Goal: Complete application form

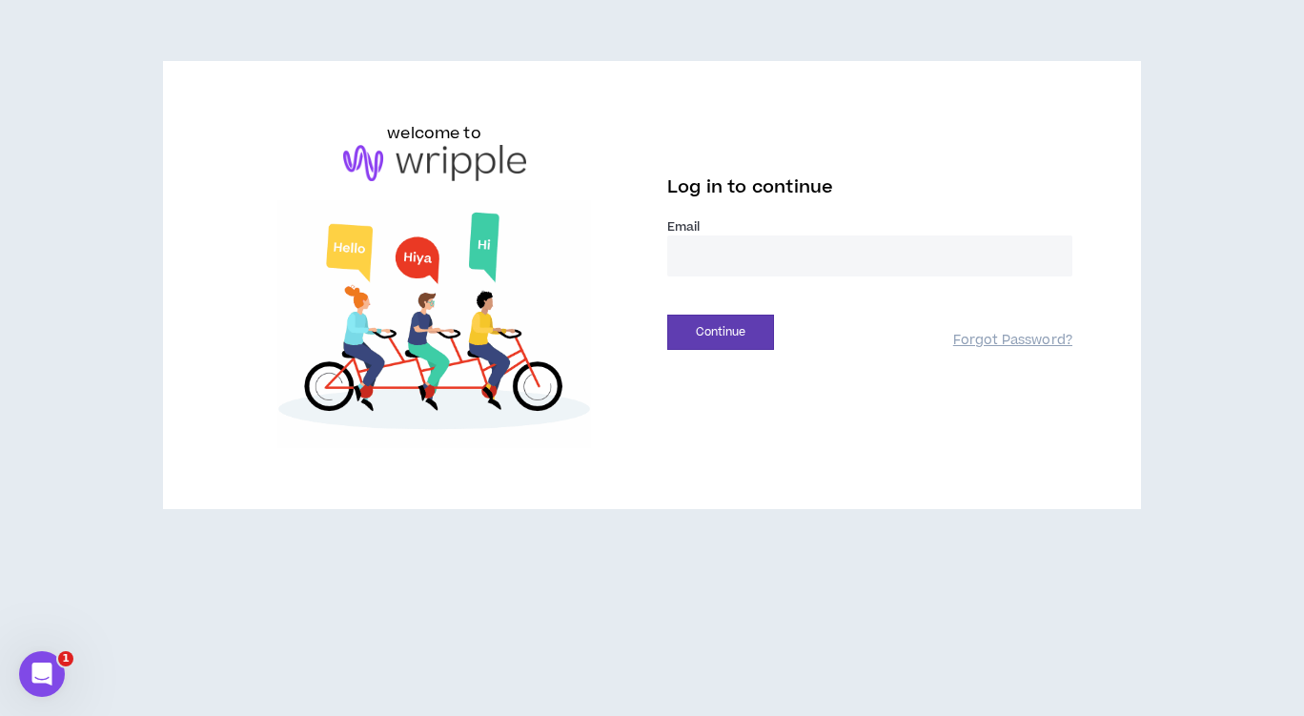
click at [925, 252] on input "email" at bounding box center [869, 255] width 405 height 41
type input "**********"
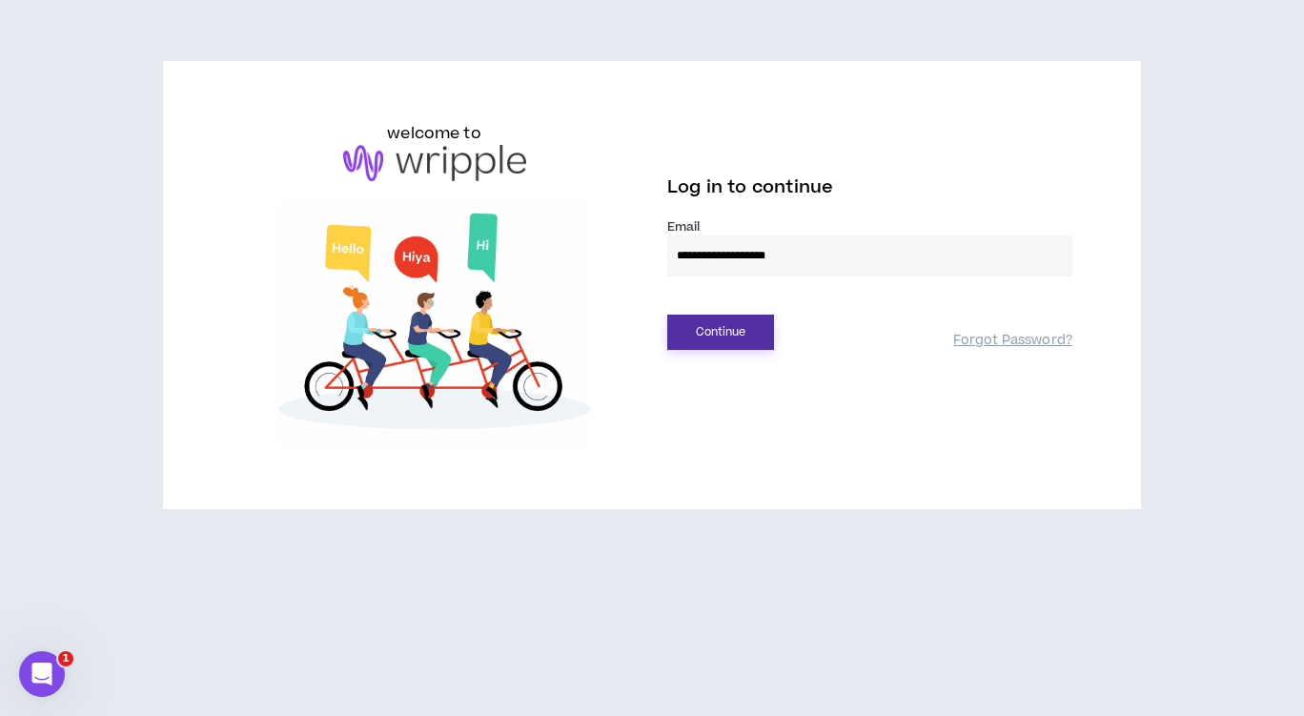
click at [704, 332] on button "Continue" at bounding box center [720, 332] width 107 height 35
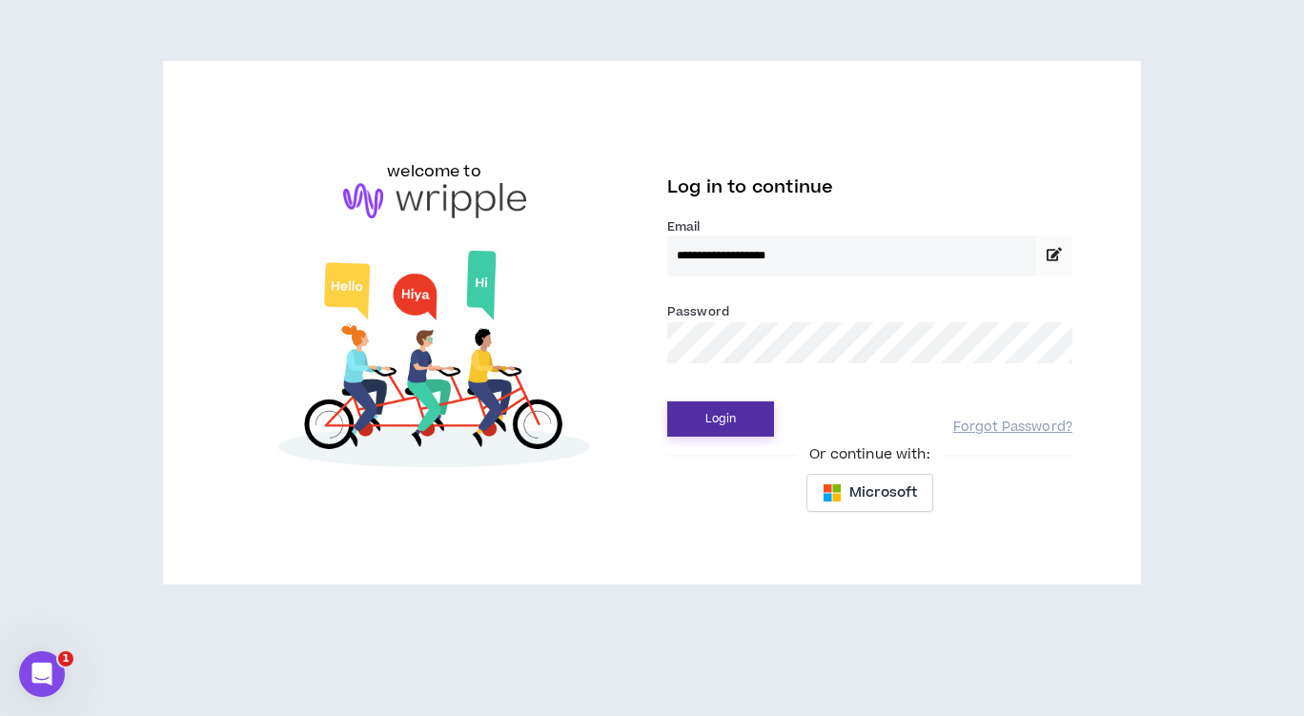
click at [740, 417] on button "Login" at bounding box center [720, 418] width 107 height 35
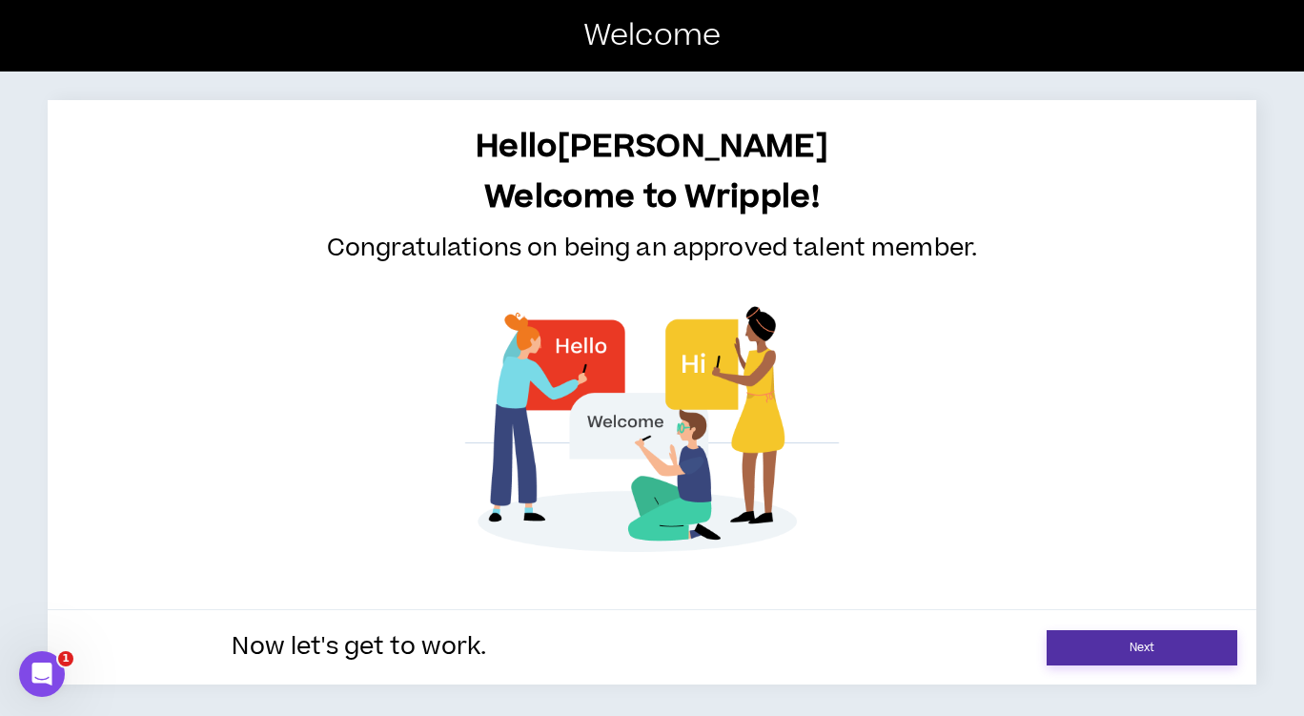
click at [1111, 644] on link "Next" at bounding box center [1142, 647] width 191 height 35
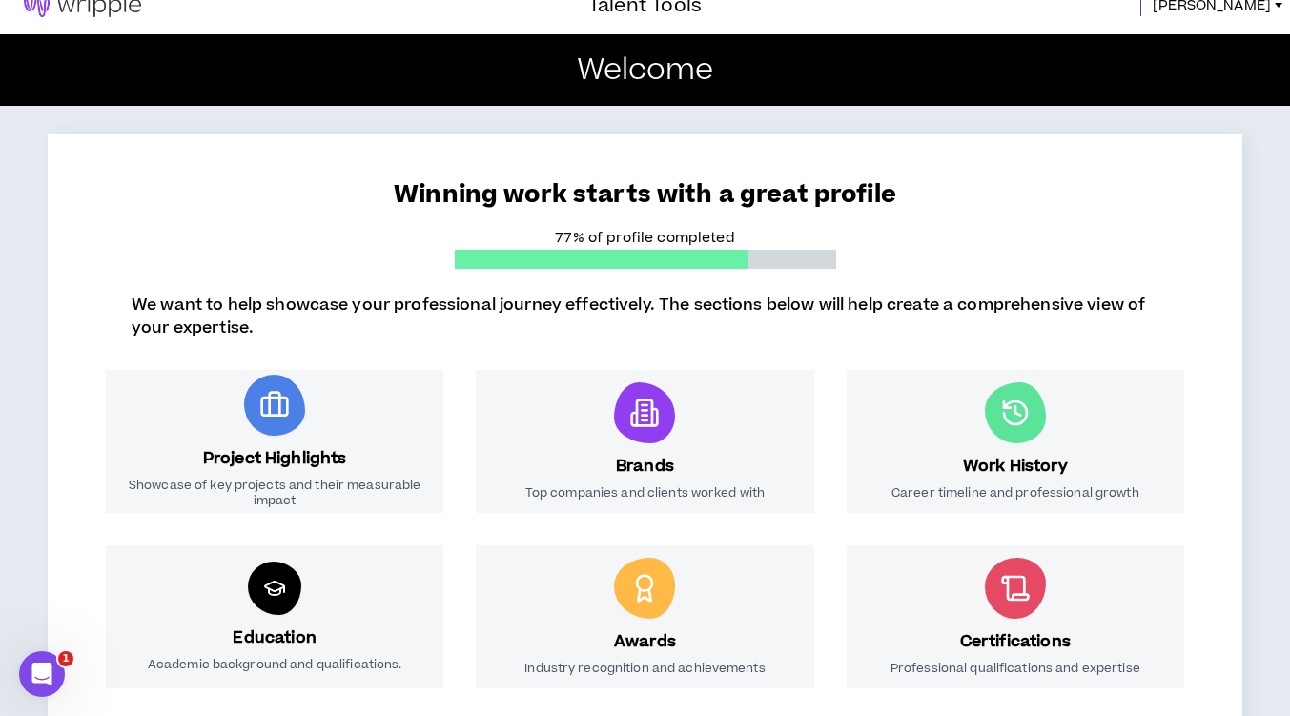
scroll to position [20, 0]
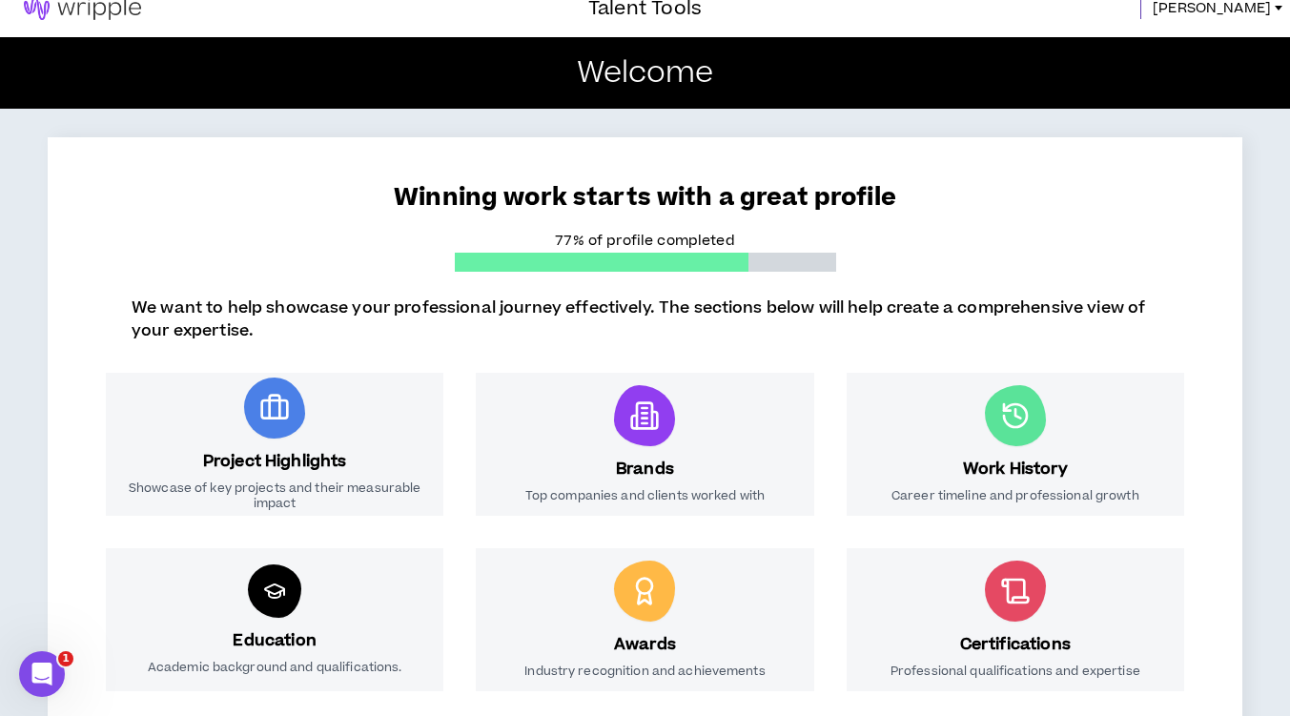
click at [738, 454] on div "Brands Top companies and clients worked with" at bounding box center [644, 444] width 337 height 143
click at [614, 419] on div "Brands Top companies and clients worked with" at bounding box center [644, 444] width 337 height 143
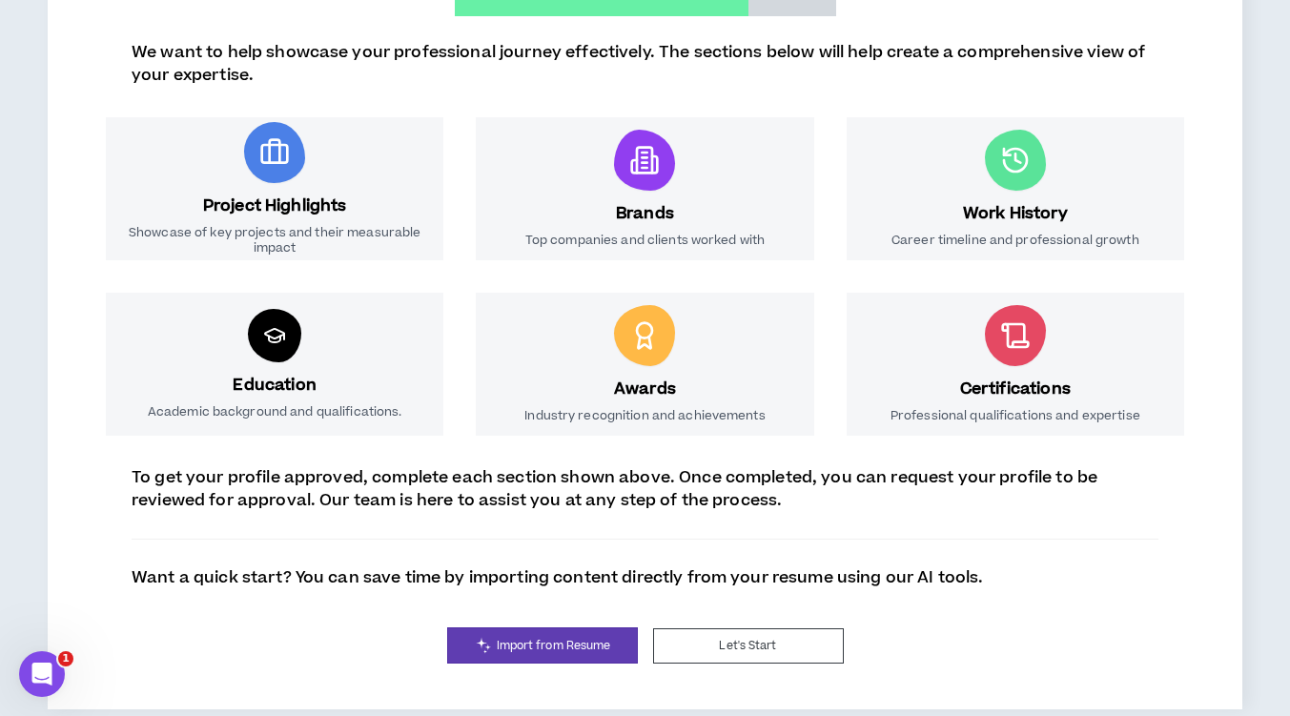
scroll to position [276, 0]
click at [555, 647] on span "Import from Resume" at bounding box center [554, 645] width 114 height 18
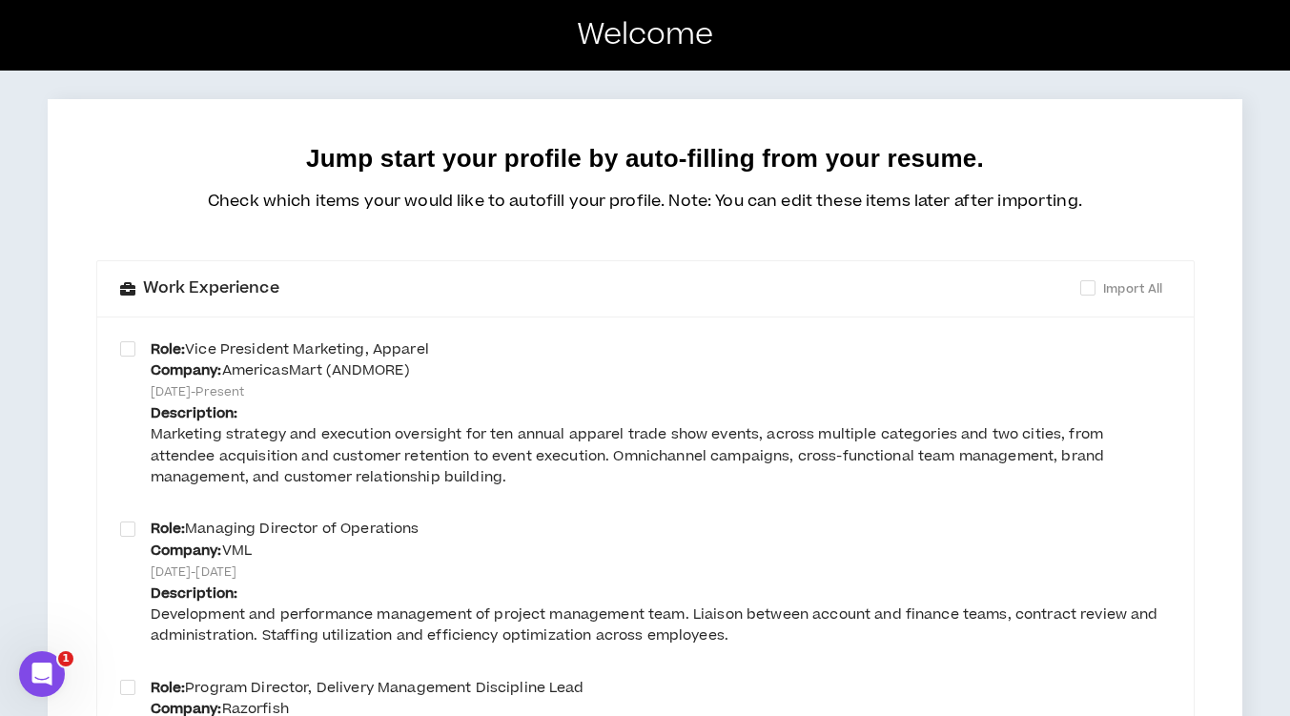
scroll to position [57, 0]
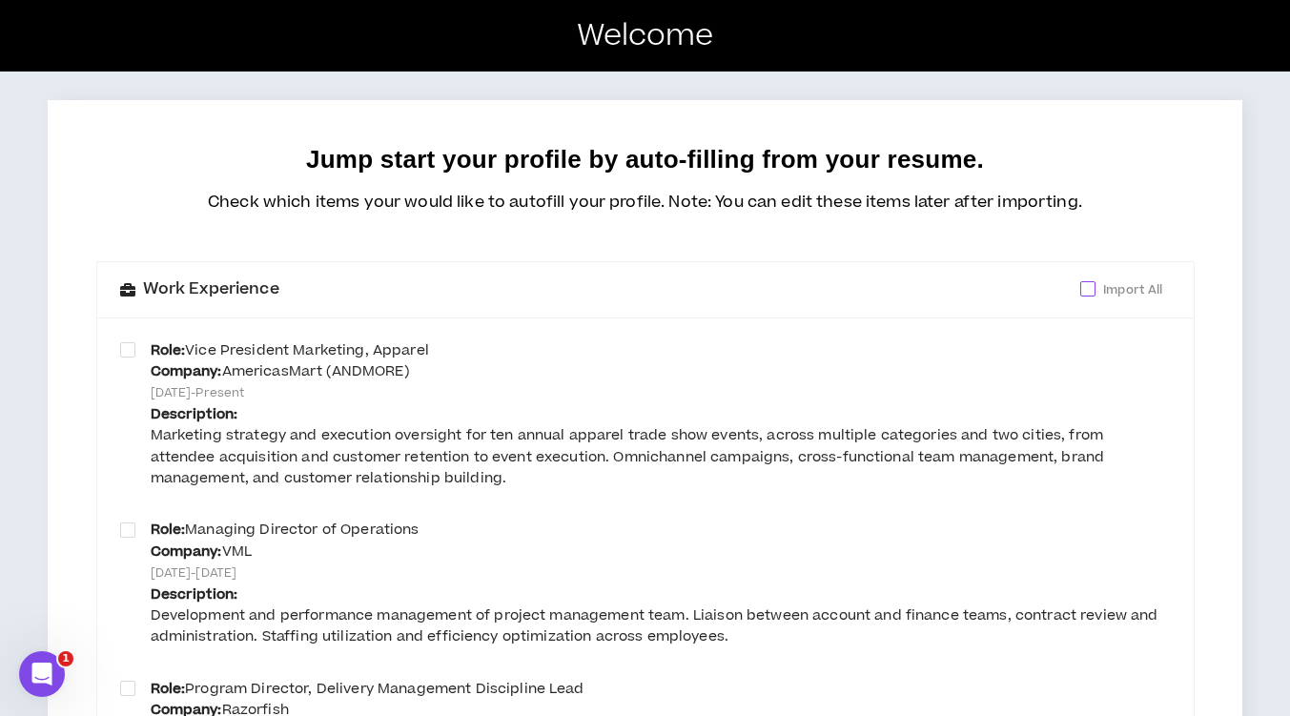
click at [1087, 289] on span at bounding box center [1087, 288] width 15 height 15
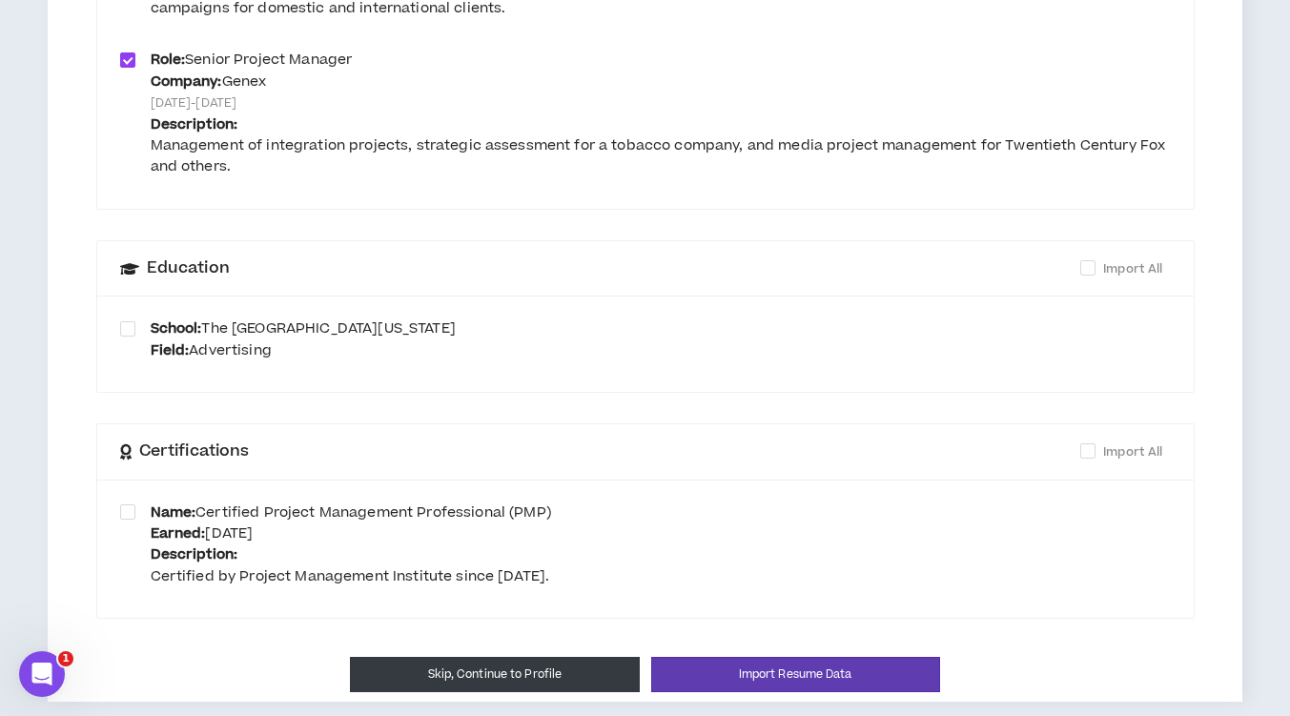
scroll to position [1004, 0]
click at [1087, 258] on label "Import All" at bounding box center [1125, 268] width 90 height 22
click at [1090, 452] on span at bounding box center [1087, 450] width 15 height 15
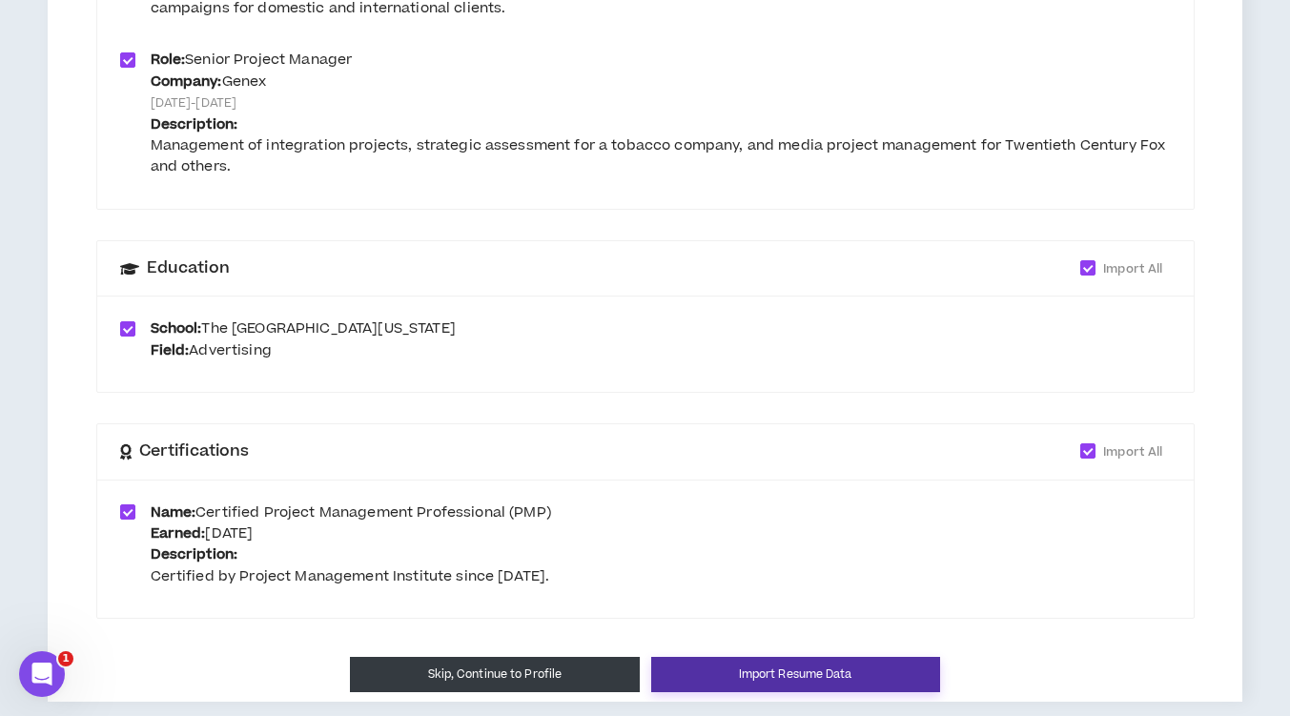
click at [819, 673] on button "Import Resume Data" at bounding box center [795, 674] width 289 height 35
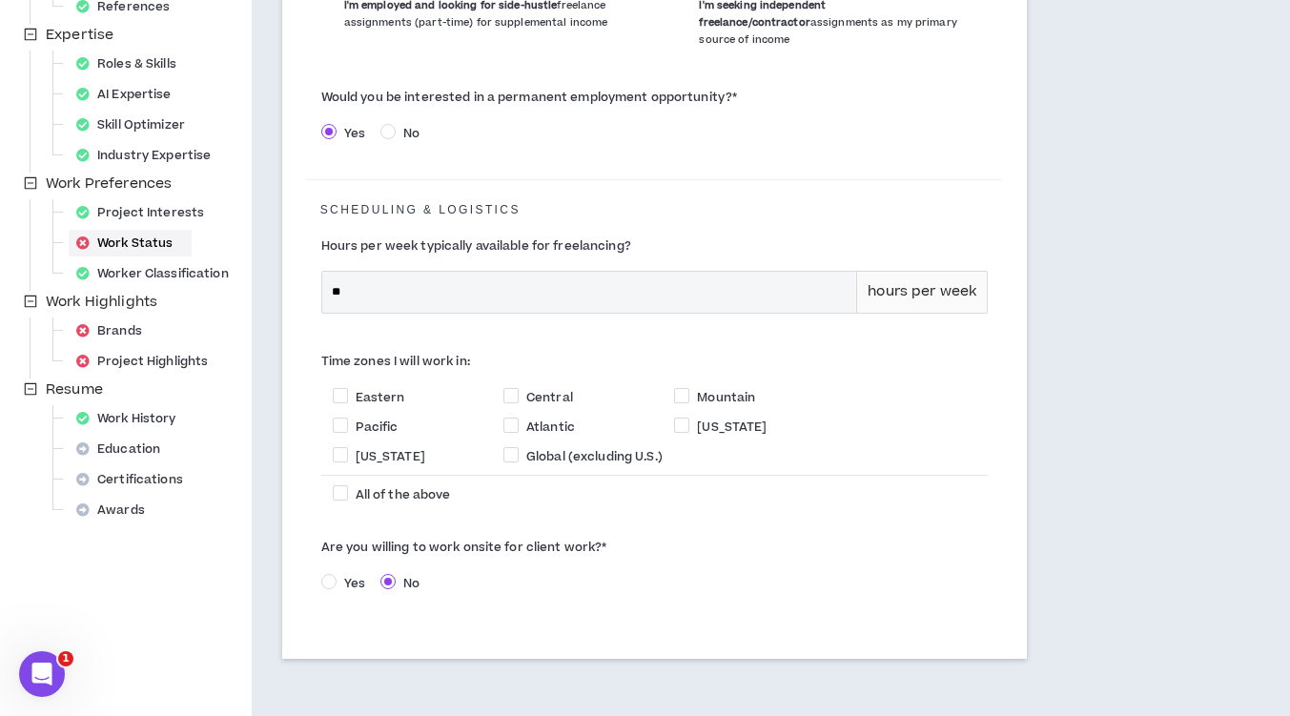
scroll to position [421, 0]
click at [338, 386] on span at bounding box center [340, 393] width 15 height 15
checkbox input "****"
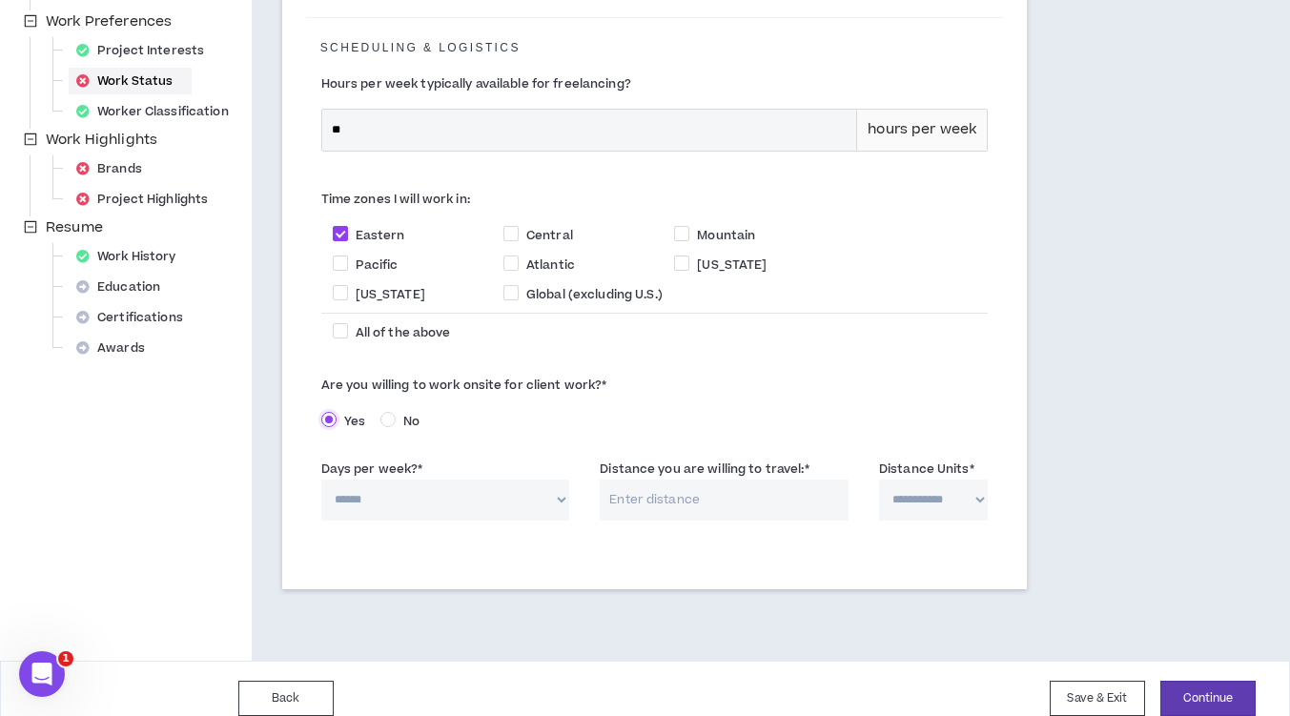
scroll to position [587, 0]
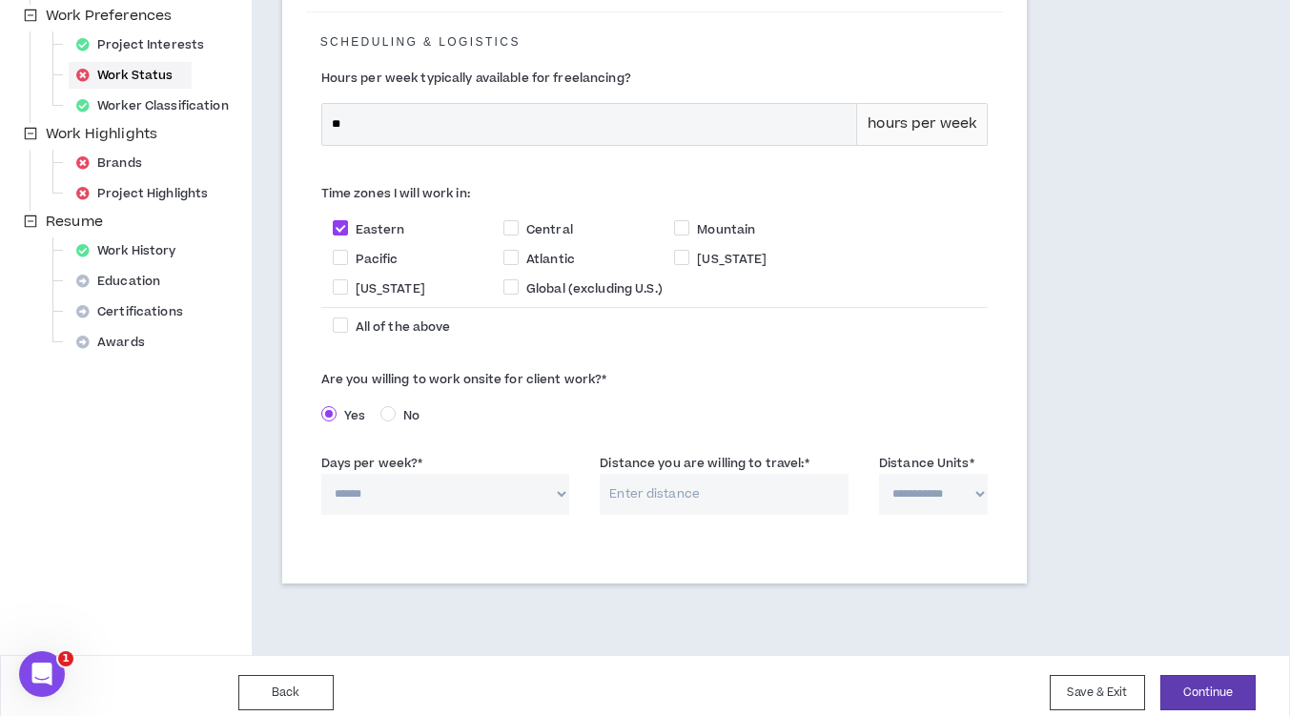
click at [439, 485] on select "****** * * * * *" at bounding box center [445, 494] width 249 height 41
select select "*"
click at [321, 474] on select "****** * * * * *" at bounding box center [445, 494] width 249 height 41
click at [693, 479] on input "Distance you are willing to travel: *" at bounding box center [724, 494] width 249 height 41
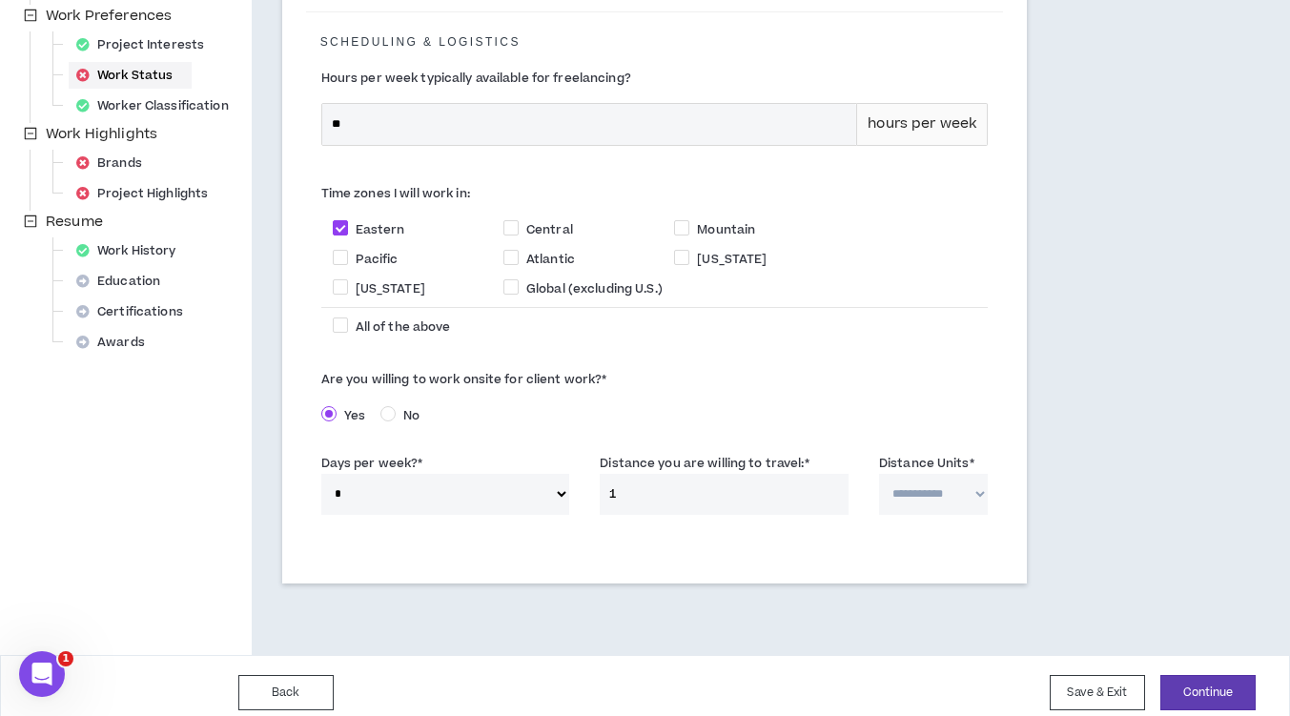
type input "15"
click at [907, 483] on select "**********" at bounding box center [933, 494] width 109 height 41
select select "*****"
click at [879, 474] on select "**********" at bounding box center [933, 494] width 109 height 41
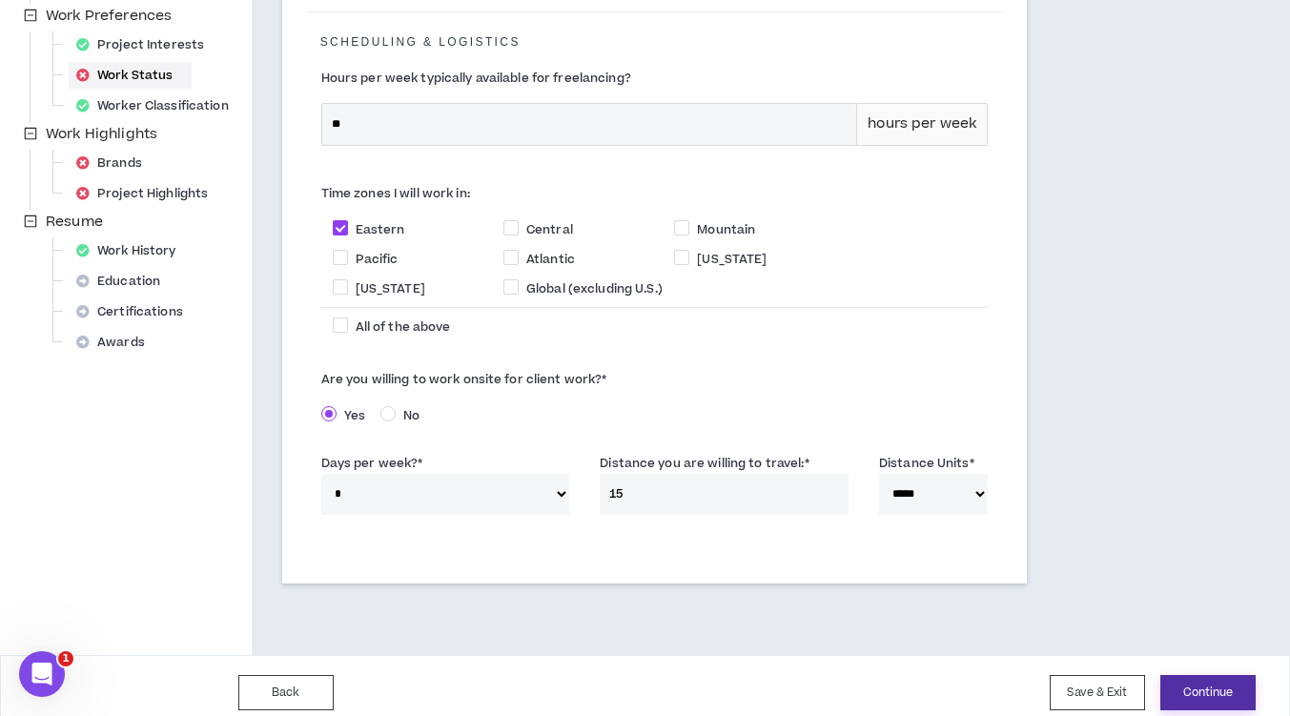
click at [1187, 677] on button "Continue" at bounding box center [1207, 692] width 95 height 35
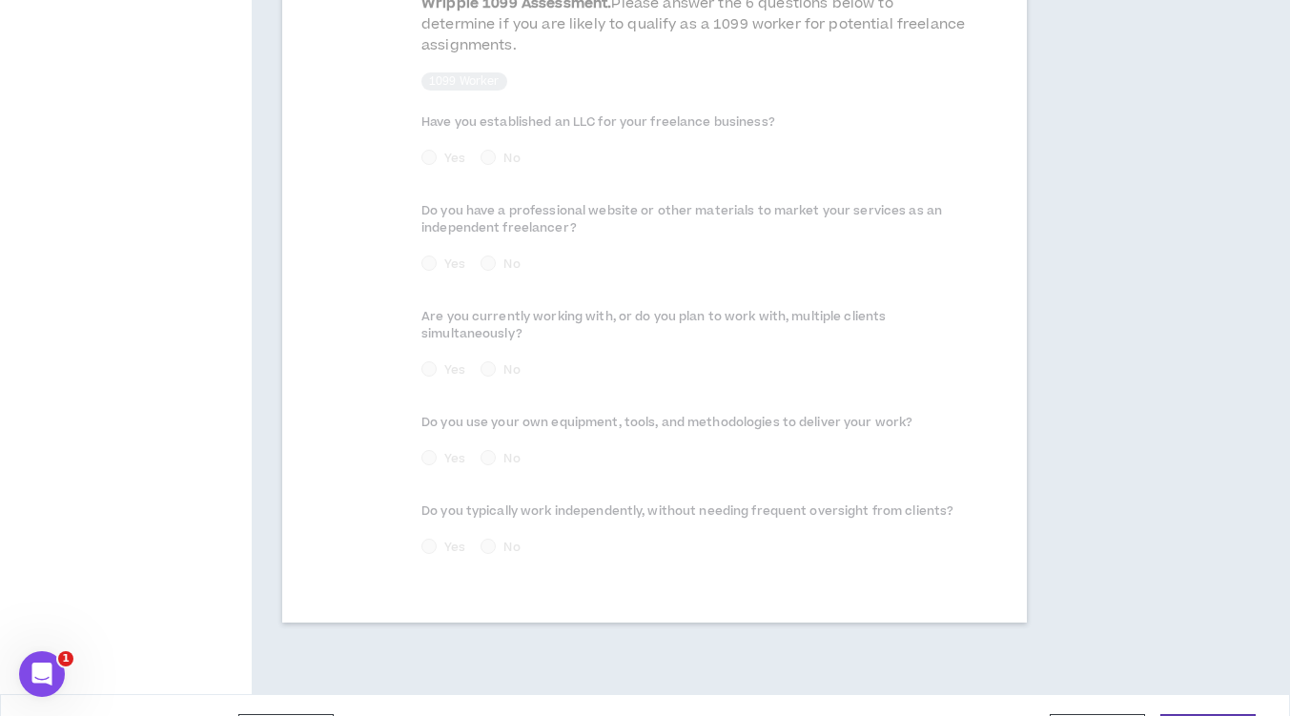
scroll to position [1091, 0]
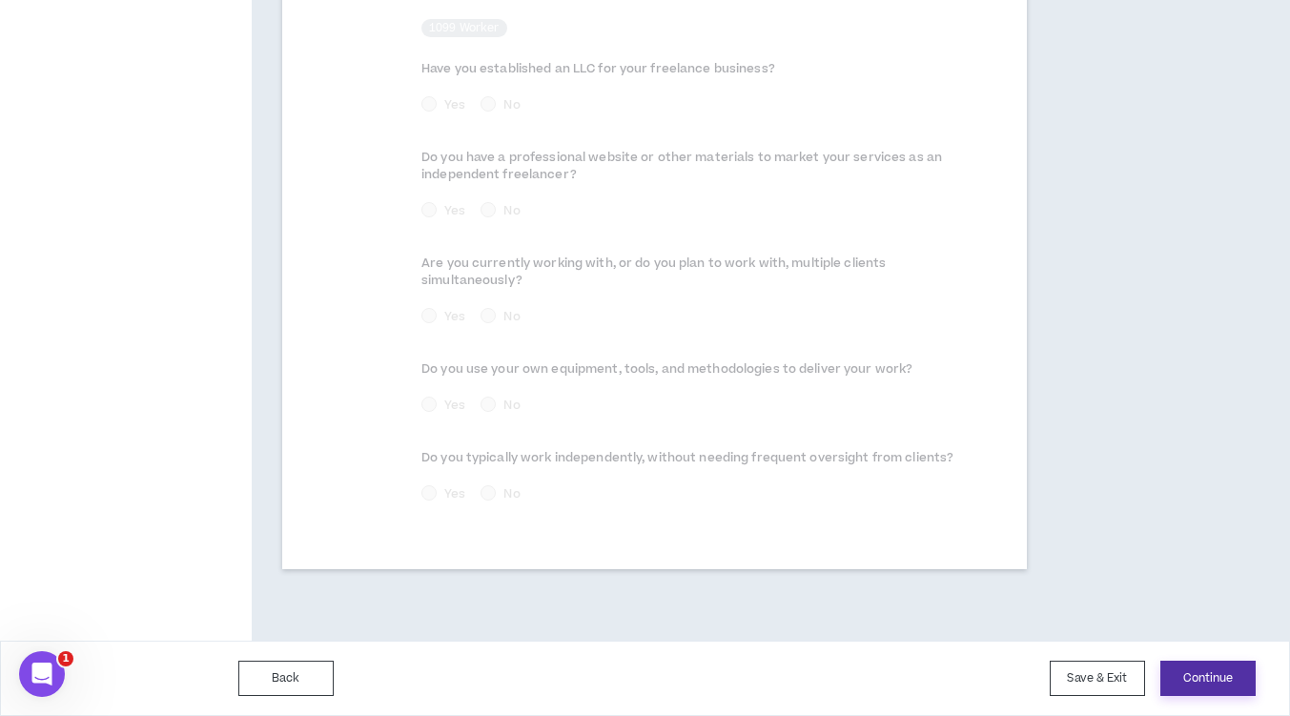
click at [1221, 682] on button "Continue" at bounding box center [1207, 678] width 95 height 35
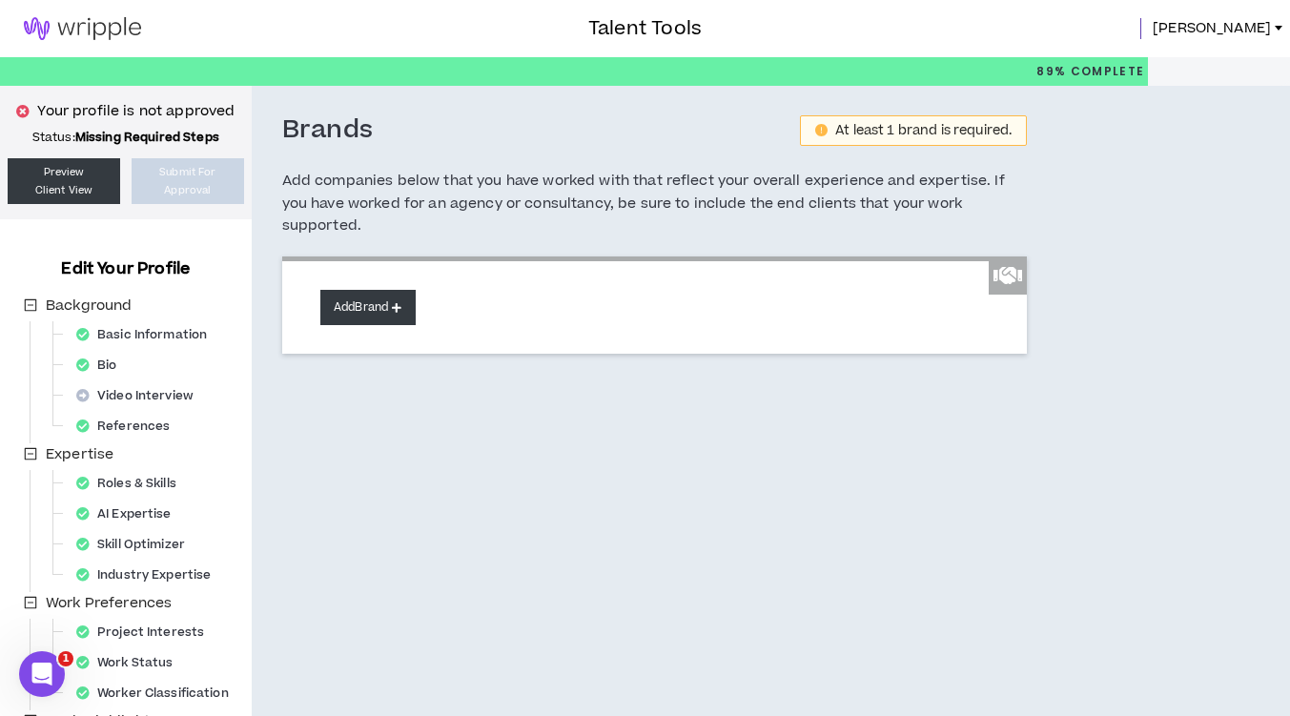
click at [379, 296] on button "Add Brand" at bounding box center [367, 307] width 95 height 35
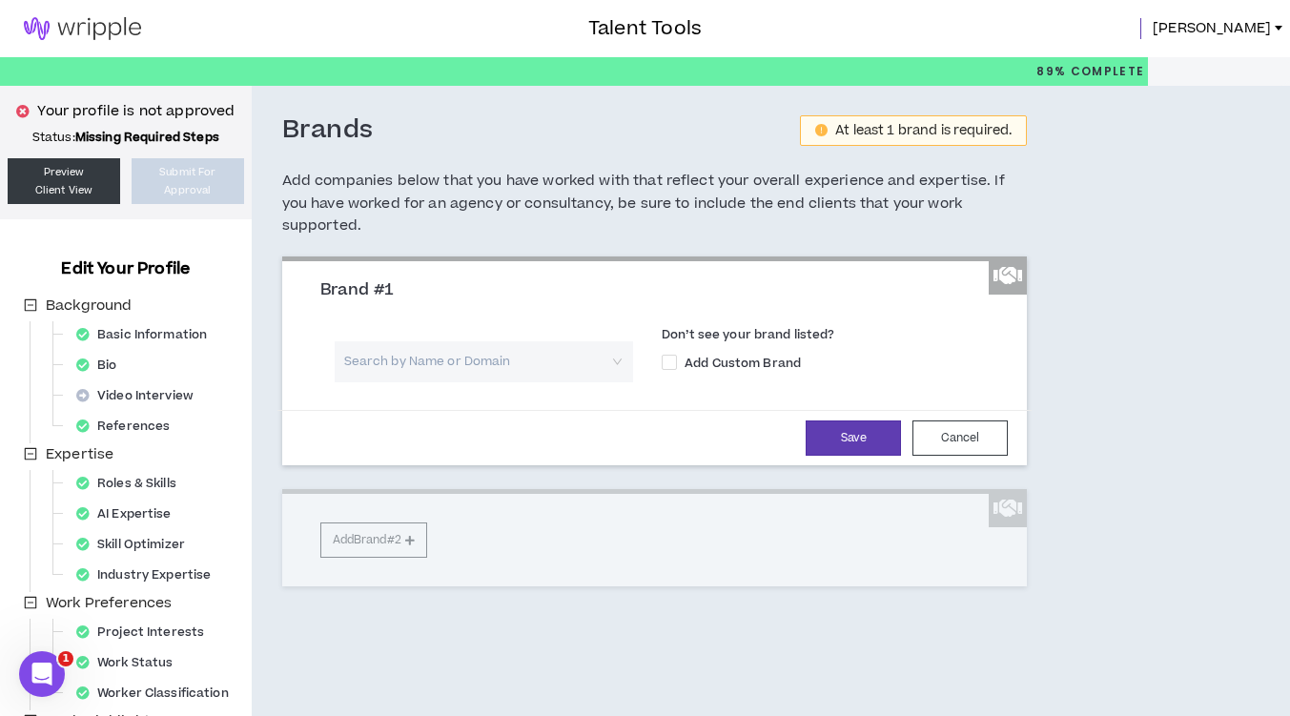
click at [378, 357] on input "search" at bounding box center [477, 361] width 264 height 41
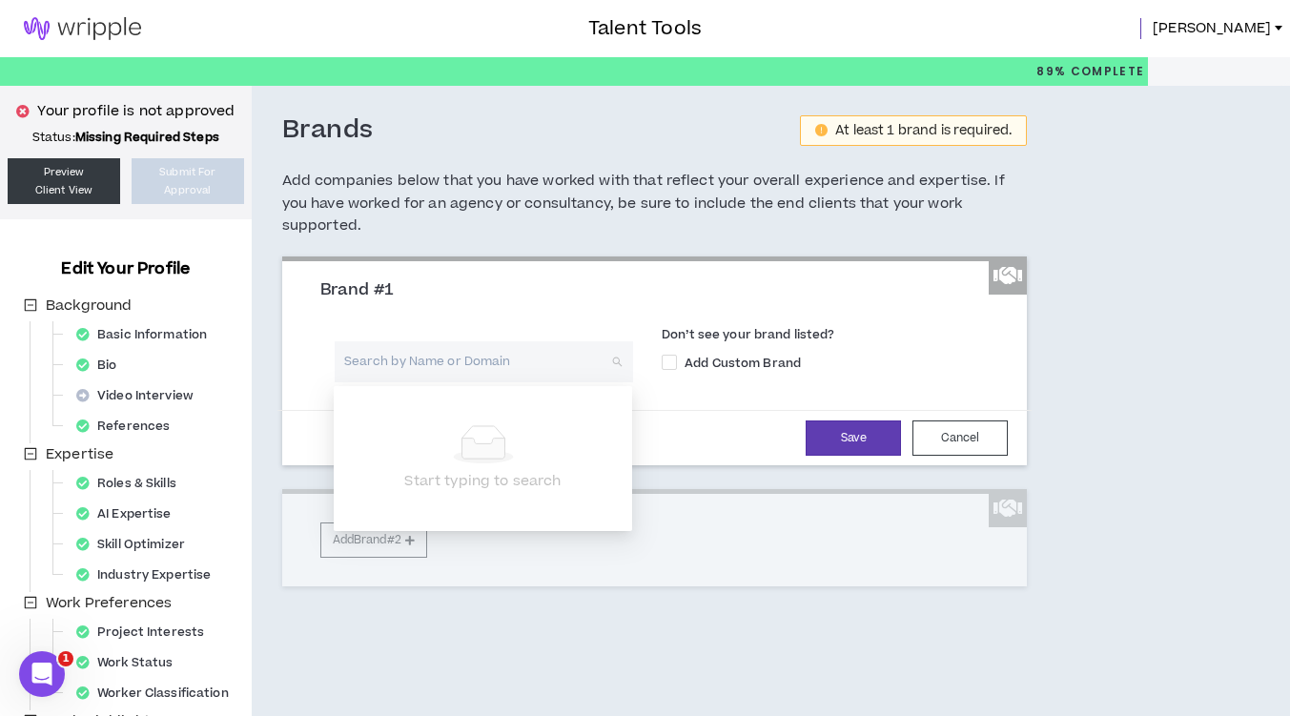
click at [378, 357] on input "search" at bounding box center [477, 361] width 264 height 41
type input "[PERSON_NAME]"
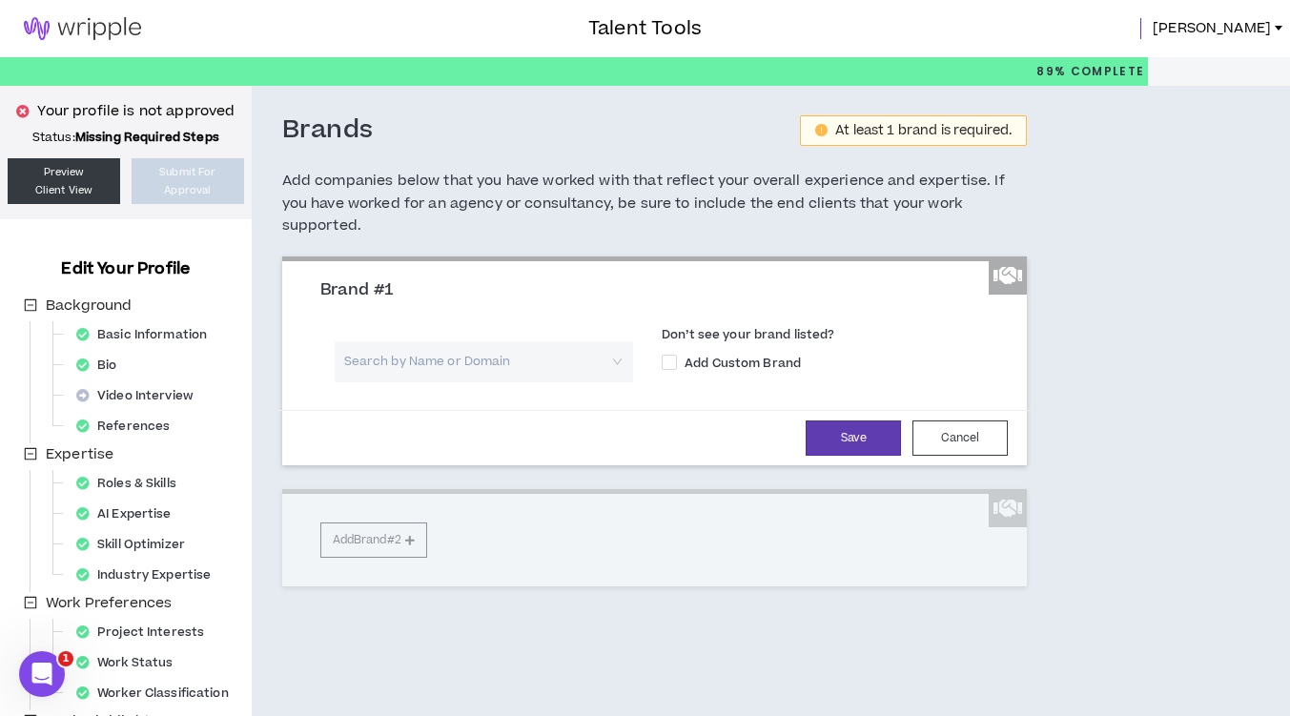
click at [641, 379] on div "Search by Name or Domain" at bounding box center [483, 368] width 327 height 54
click at [663, 357] on span at bounding box center [669, 362] width 15 height 15
checkbox input "****"
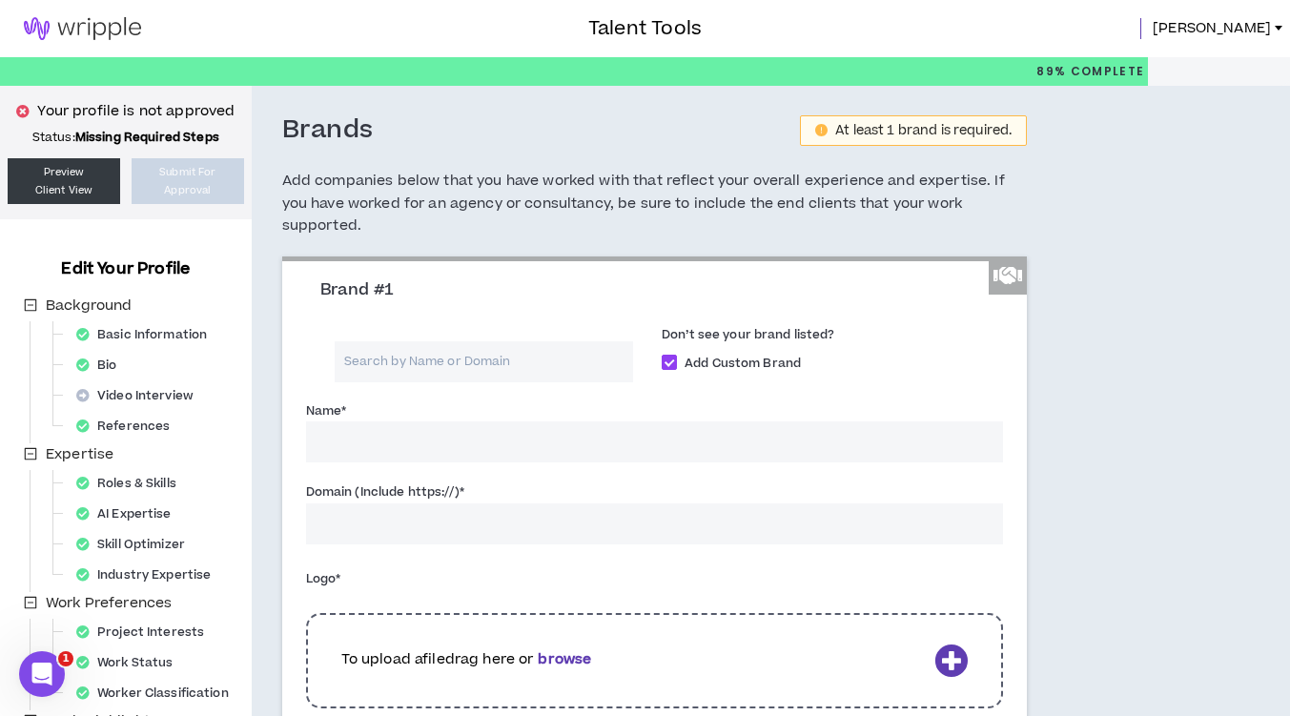
click at [469, 447] on input "Name *" at bounding box center [655, 441] width 698 height 41
type input "[PERSON_NAME]"
type input "K"
type input "H"
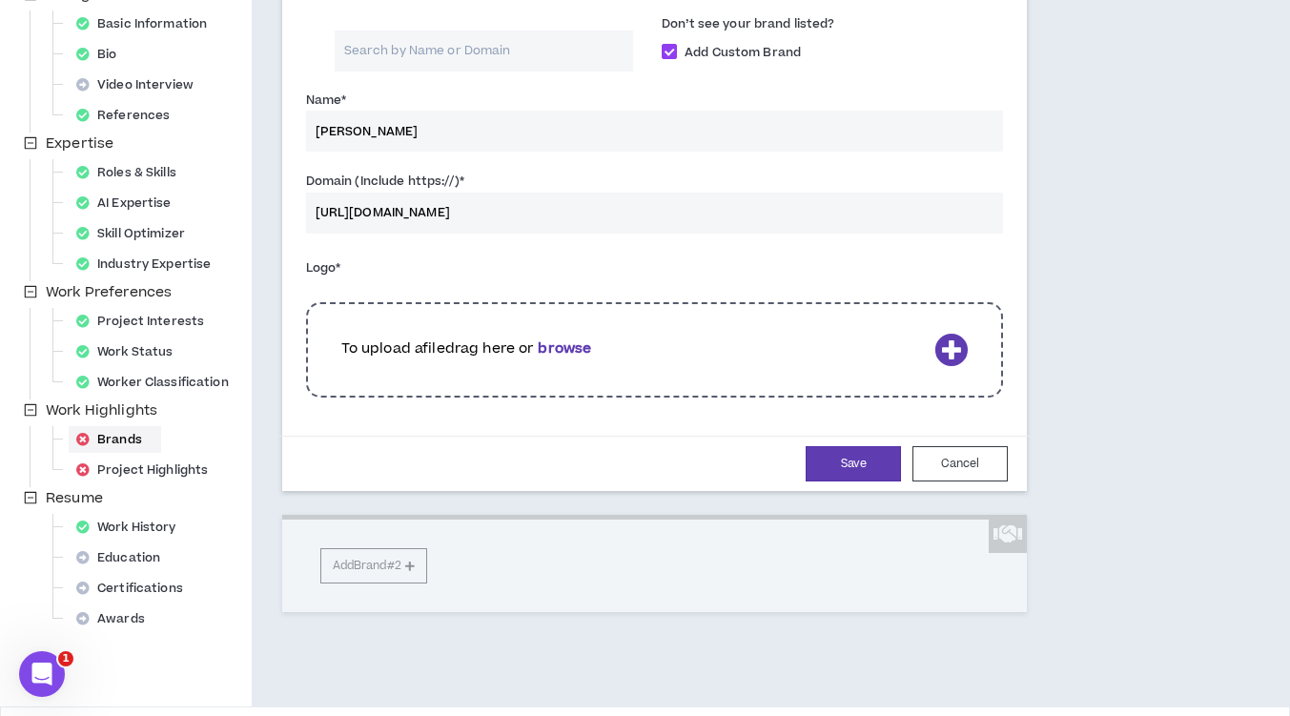
scroll to position [319, 0]
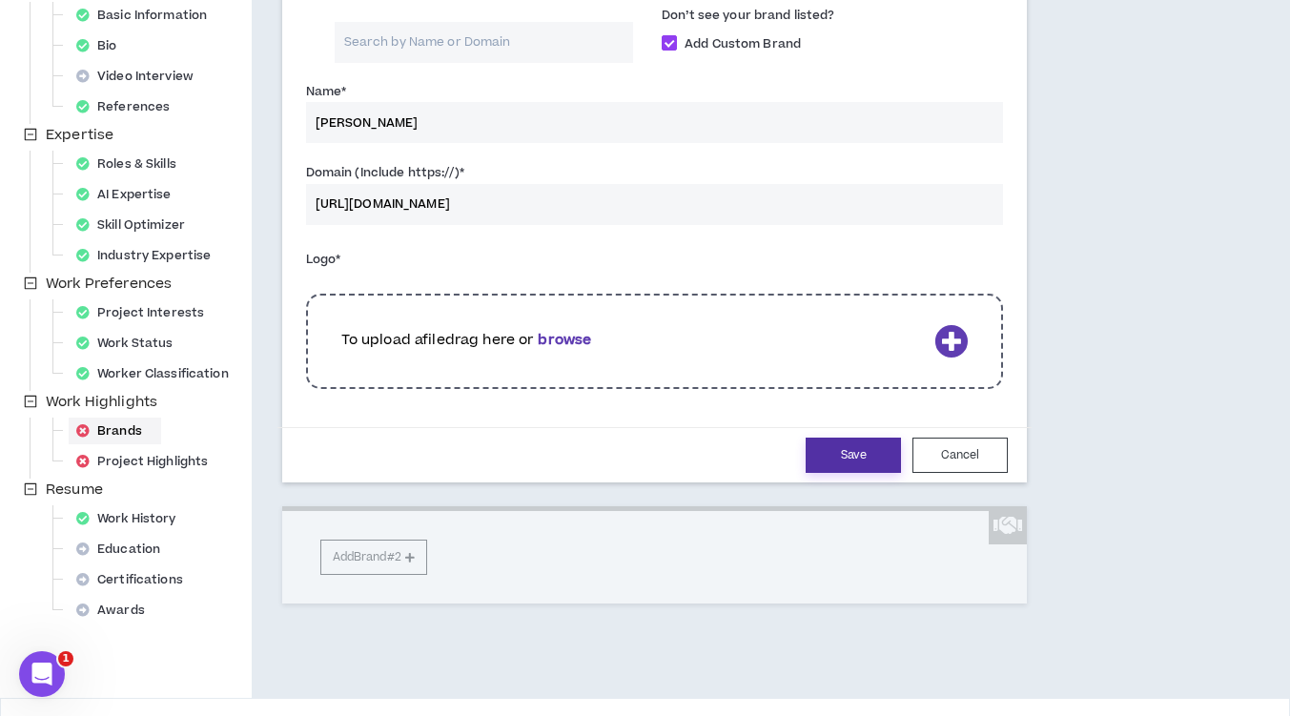
type input "[URL][DOMAIN_NAME]"
click at [834, 453] on button "Save" at bounding box center [852, 455] width 95 height 35
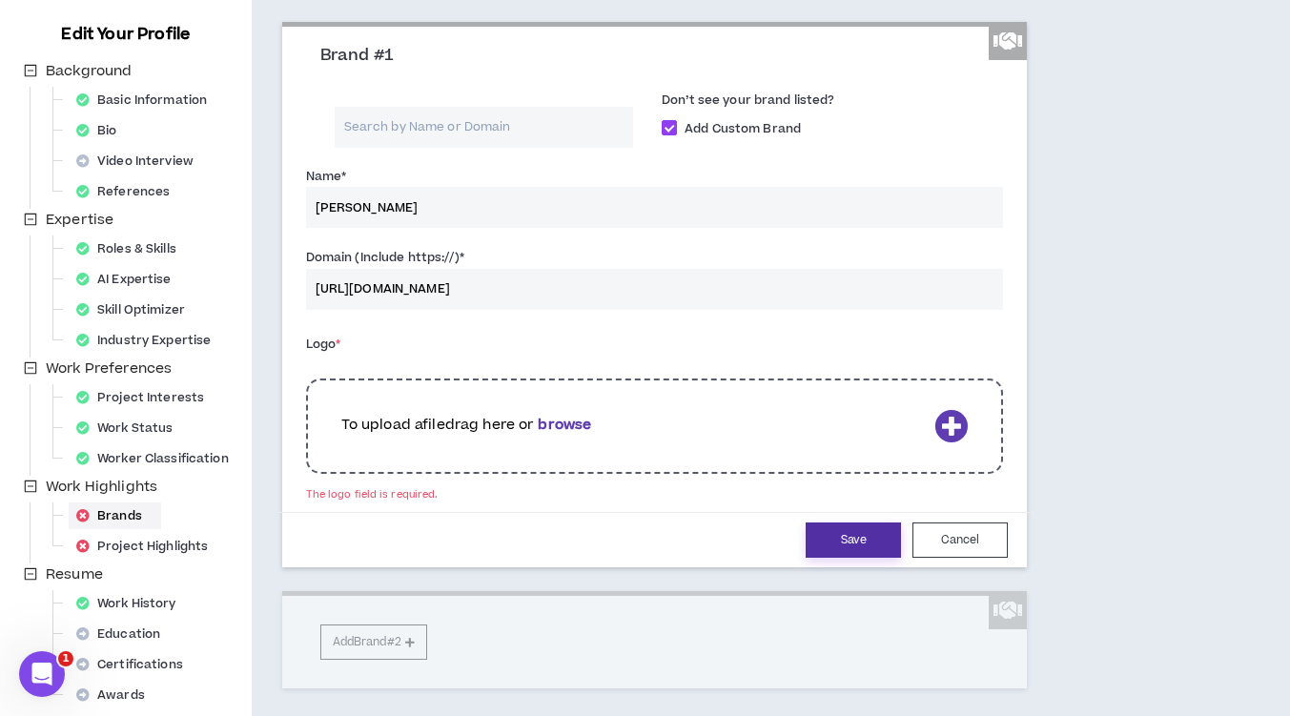
scroll to position [234, 0]
click at [985, 539] on button "Cancel" at bounding box center [959, 540] width 95 height 35
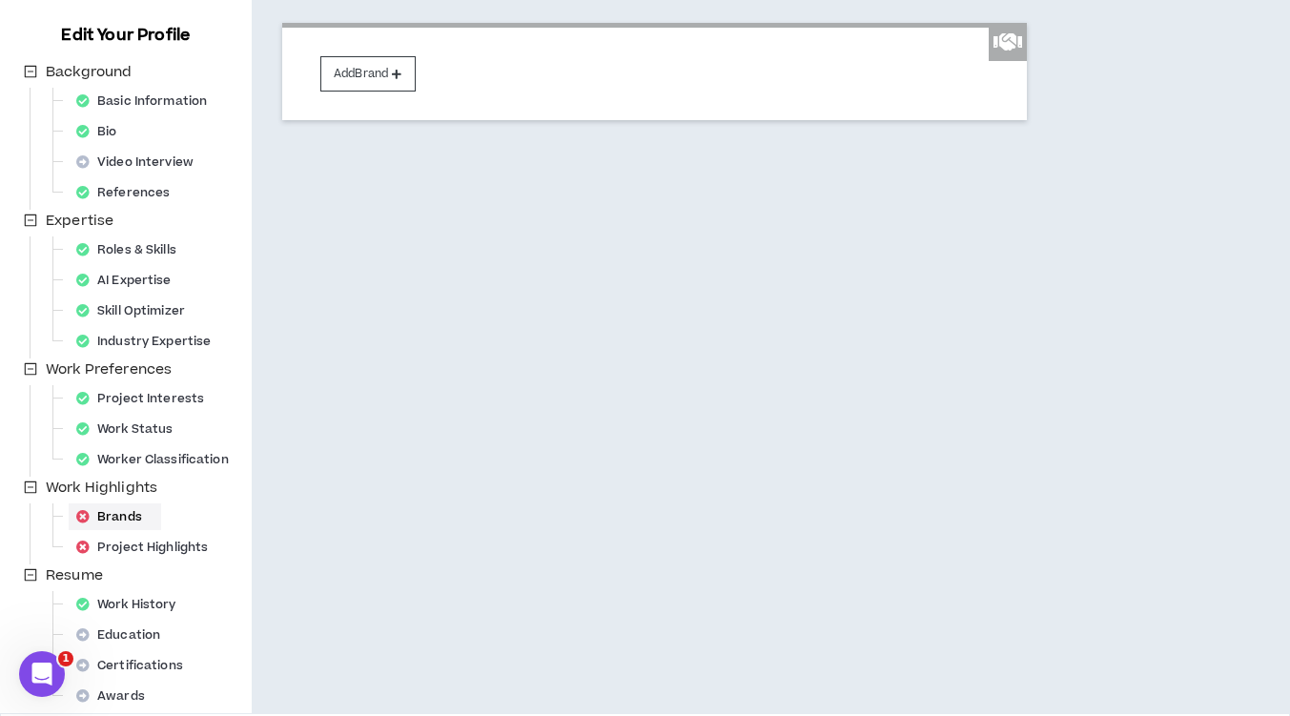
scroll to position [0, 0]
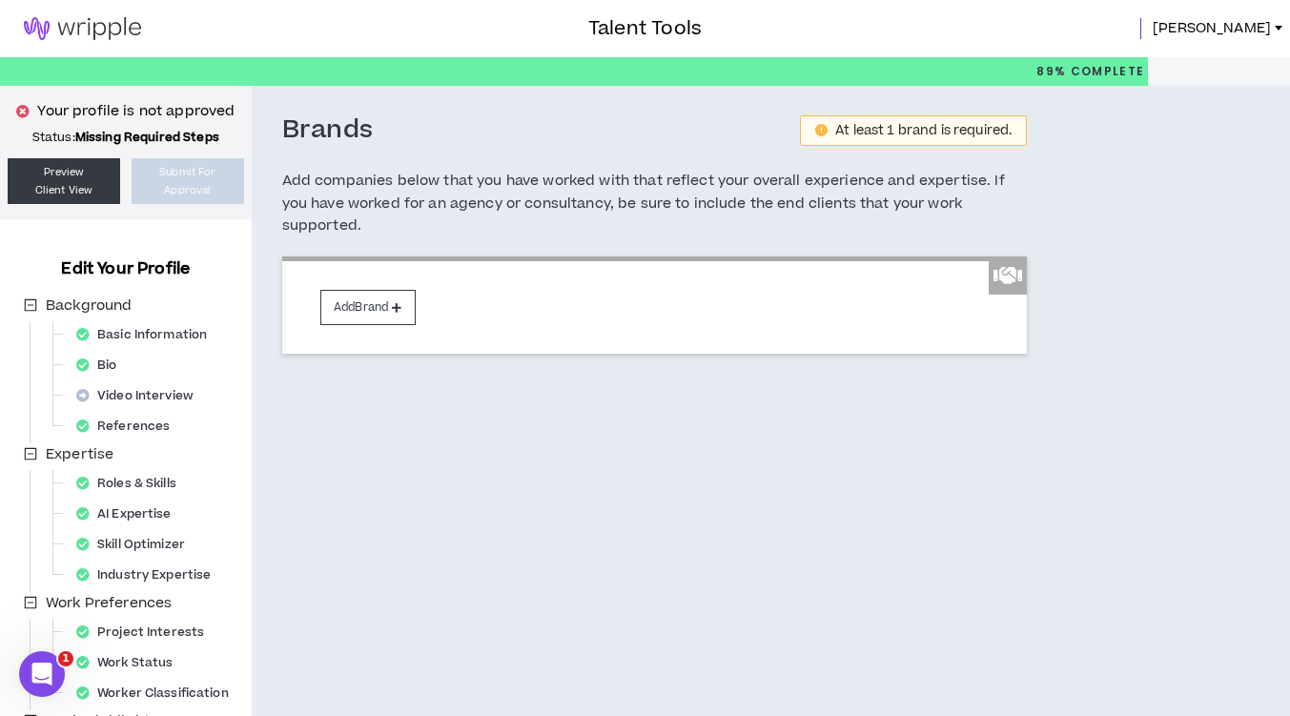
click at [336, 327] on div "Add Brand" at bounding box center [654, 304] width 745 height 97
click at [356, 311] on button "Add Brand" at bounding box center [367, 307] width 95 height 35
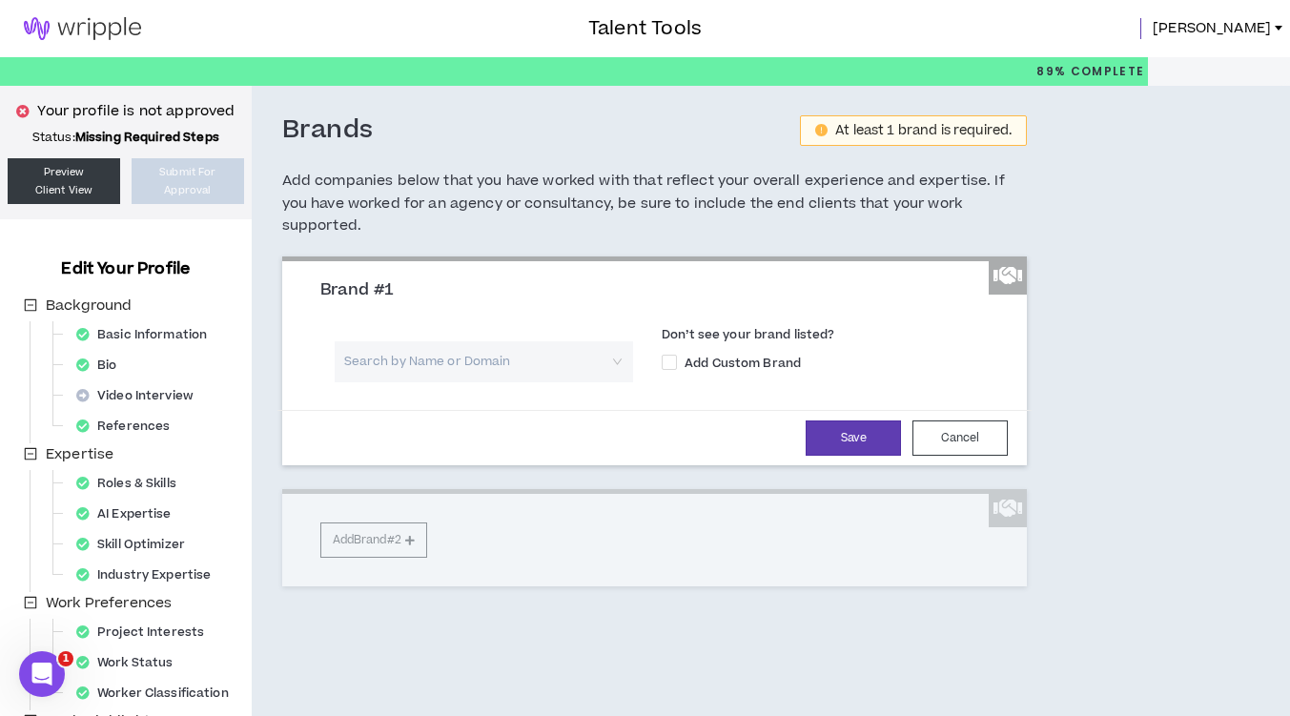
click at [377, 379] on input "search" at bounding box center [477, 361] width 264 height 41
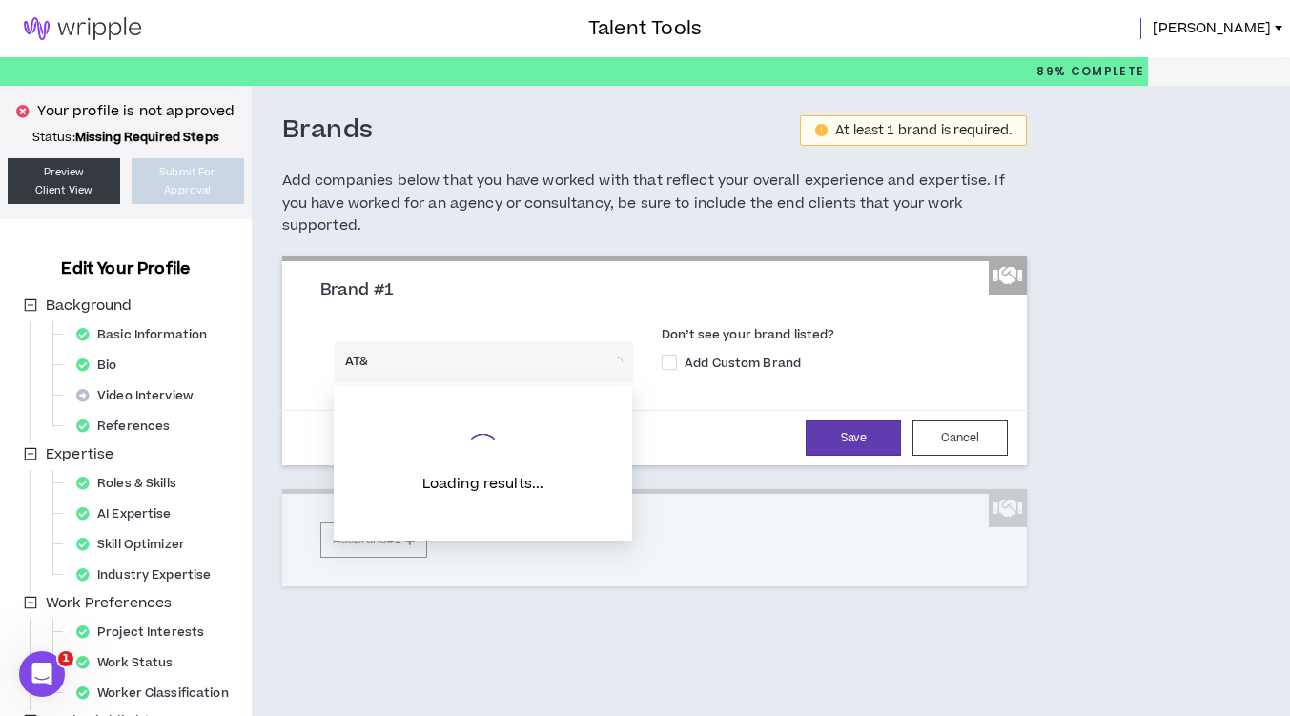
type input "AT&T"
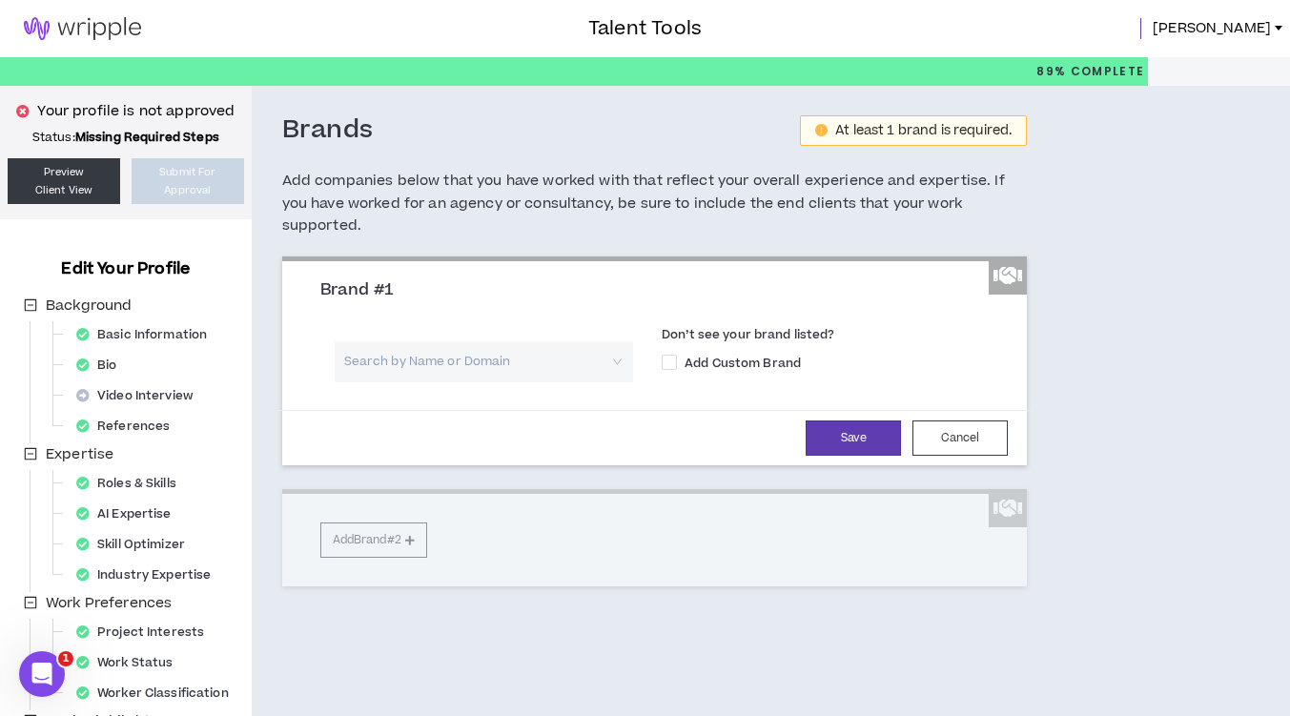
click at [487, 282] on h3 "Brand #1" at bounding box center [661, 290] width 683 height 21
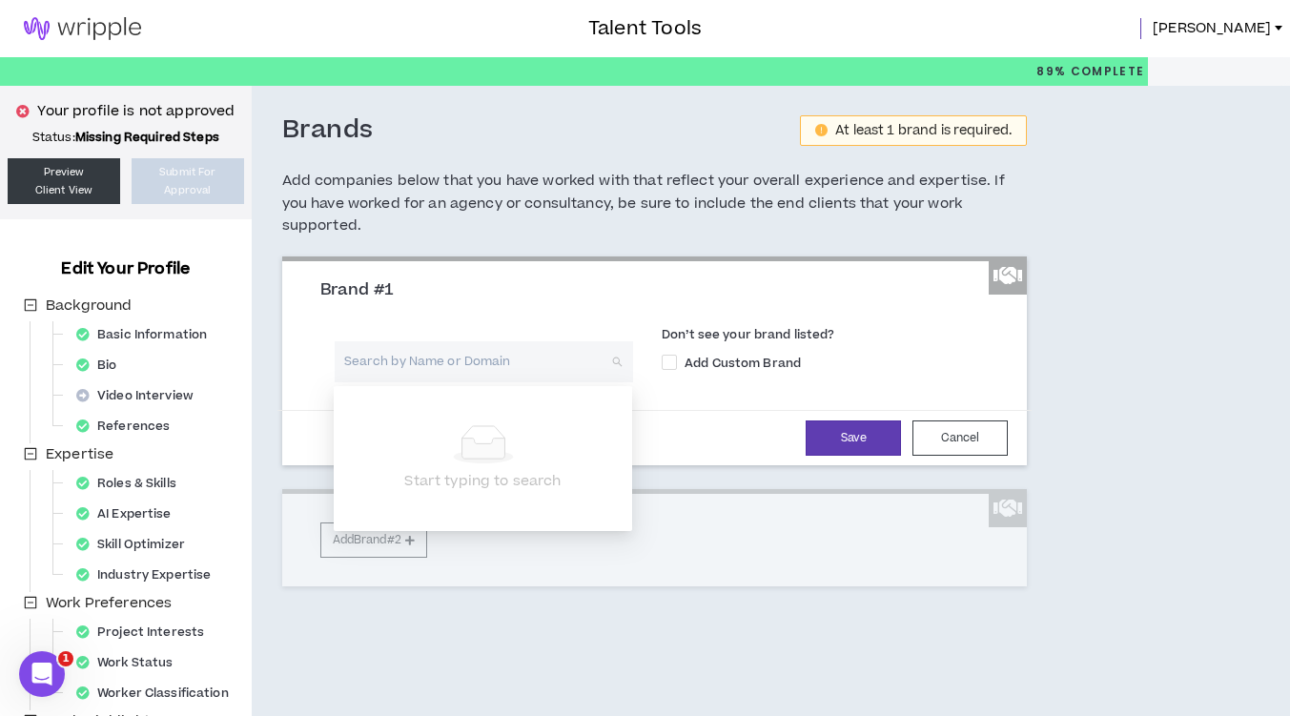
click at [460, 351] on input "search" at bounding box center [477, 361] width 264 height 41
type input "Travelport"
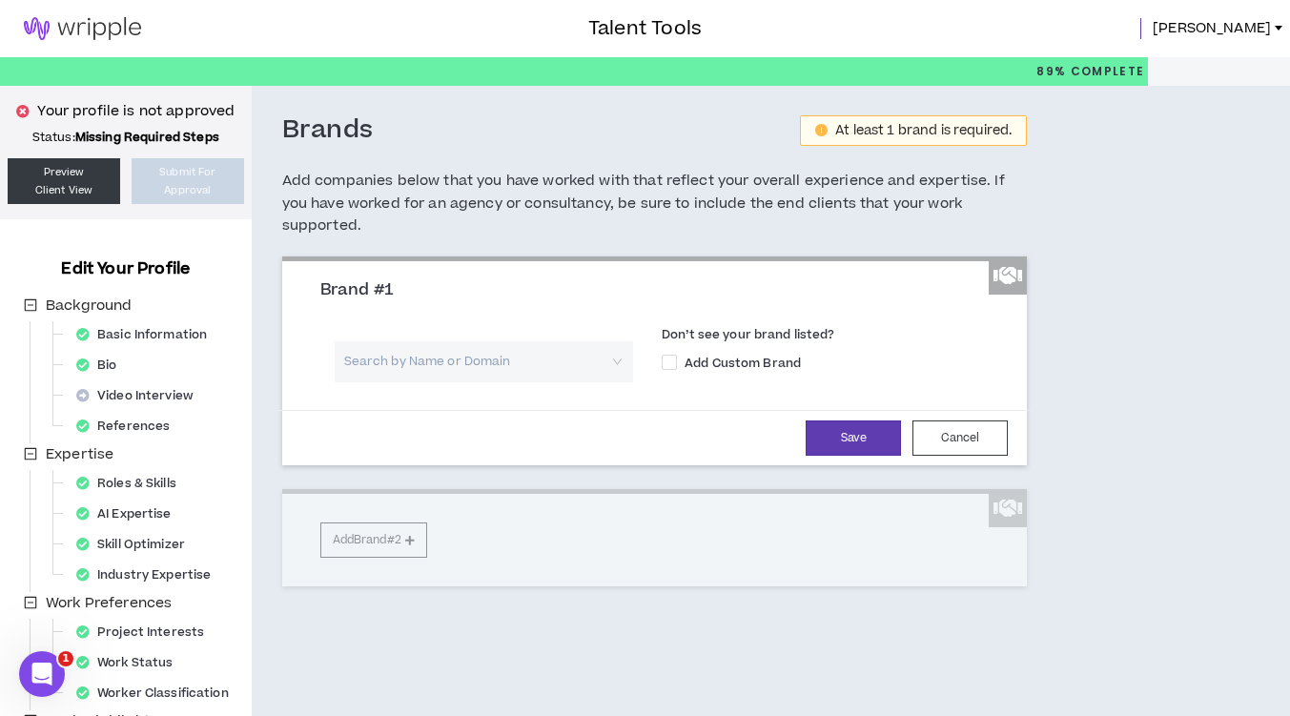
click at [663, 177] on h5 "Add companies below that you have worked with that reflect your overall experie…" at bounding box center [654, 204] width 745 height 68
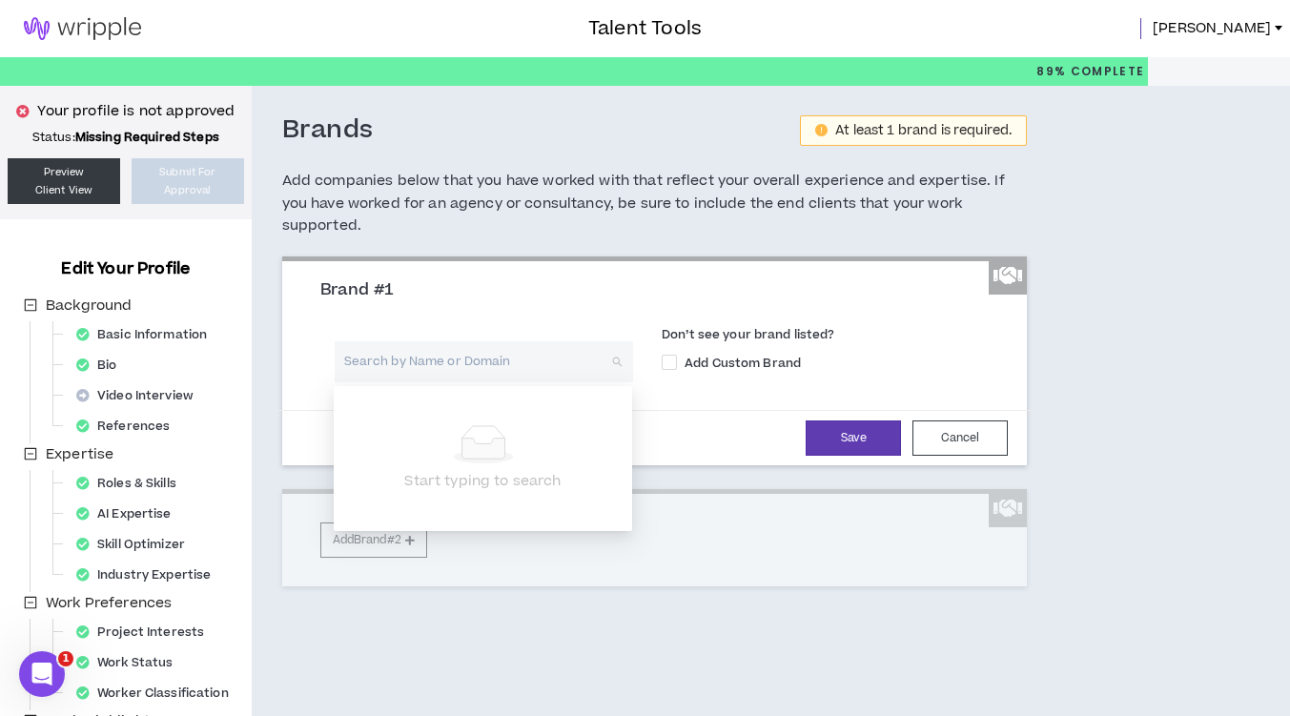
click at [516, 357] on input "search" at bounding box center [477, 361] width 264 height 41
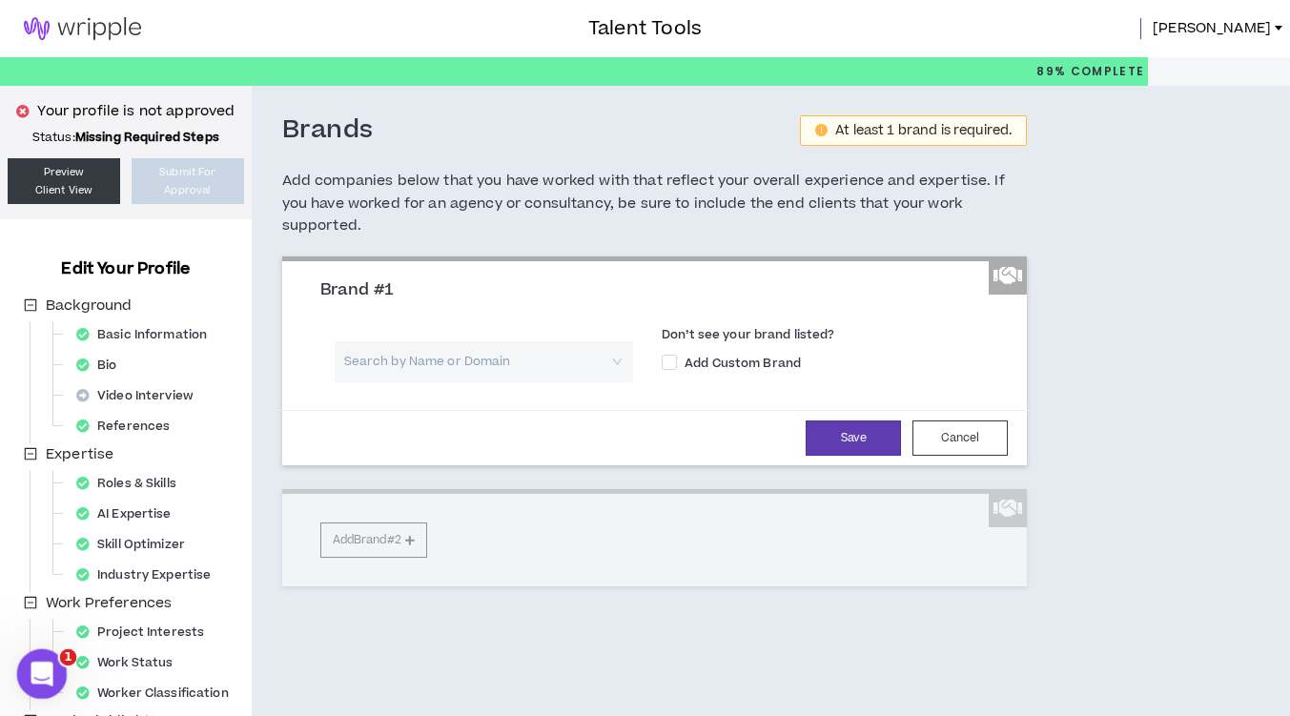
click at [46, 669] on icon "Open Intercom Messenger" at bounding box center [39, 671] width 31 height 31
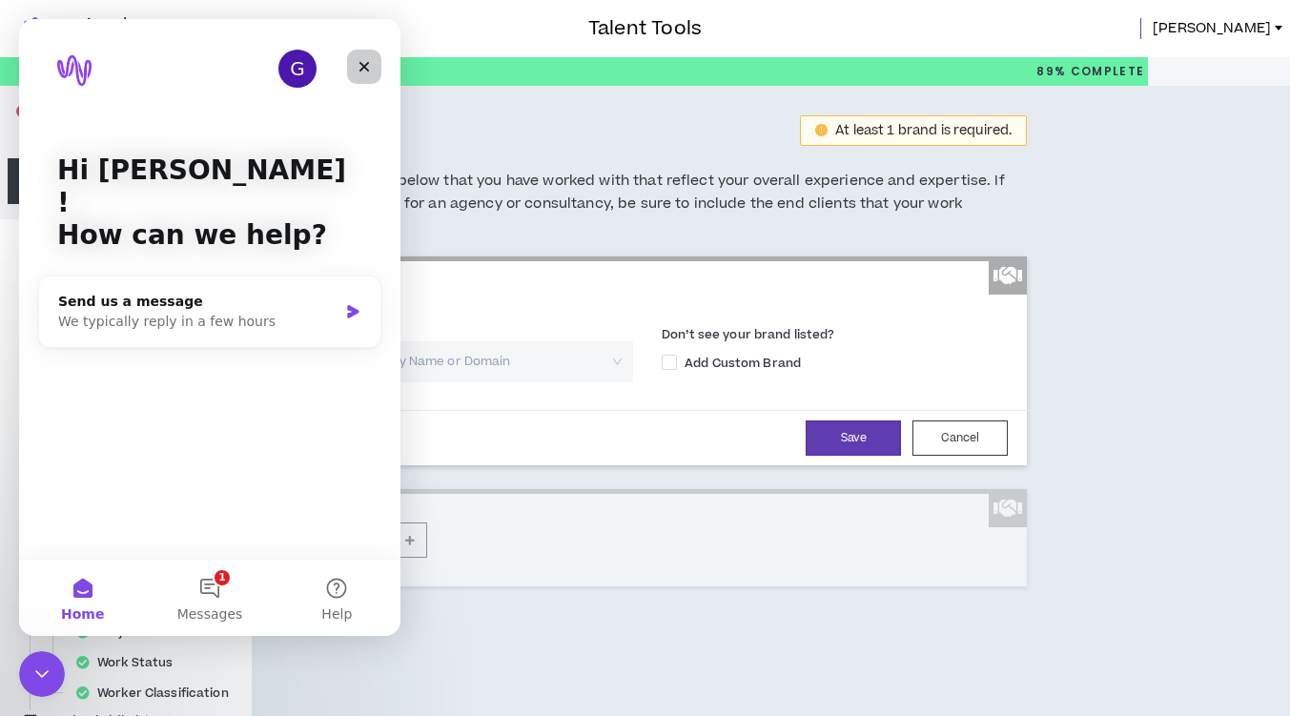
click at [366, 72] on icon "Close" at bounding box center [364, 66] width 15 height 15
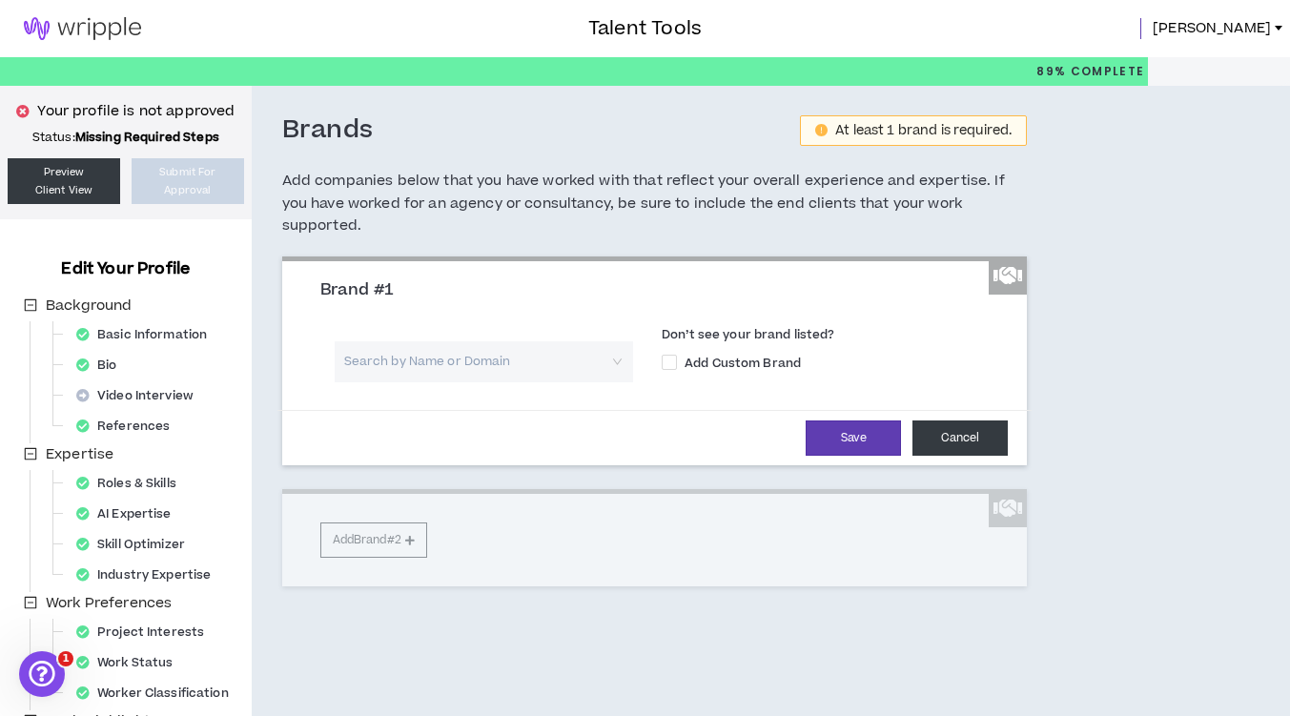
click at [985, 436] on button "Cancel" at bounding box center [959, 437] width 95 height 35
